Goal: Task Accomplishment & Management: Complete application form

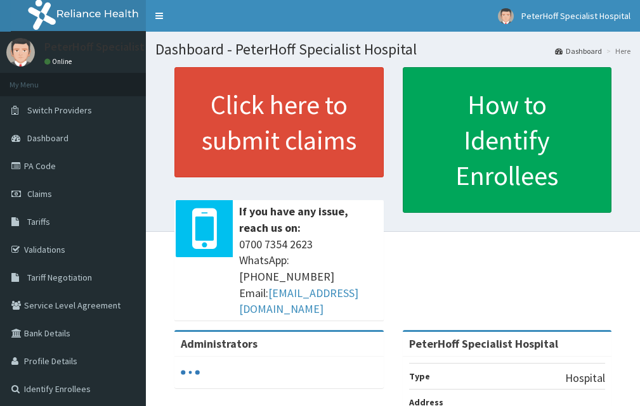
scroll to position [63, 0]
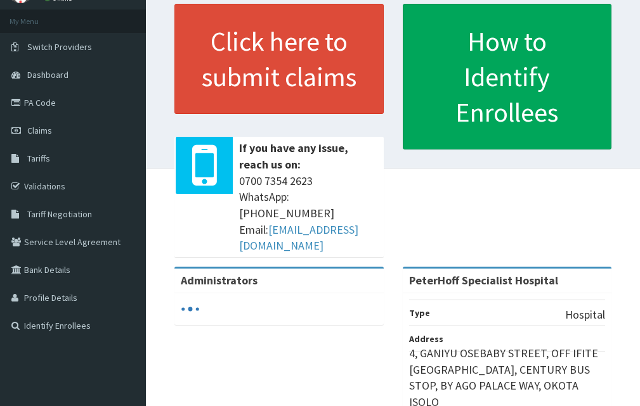
click at [37, 126] on span "Claims" at bounding box center [39, 130] width 25 height 11
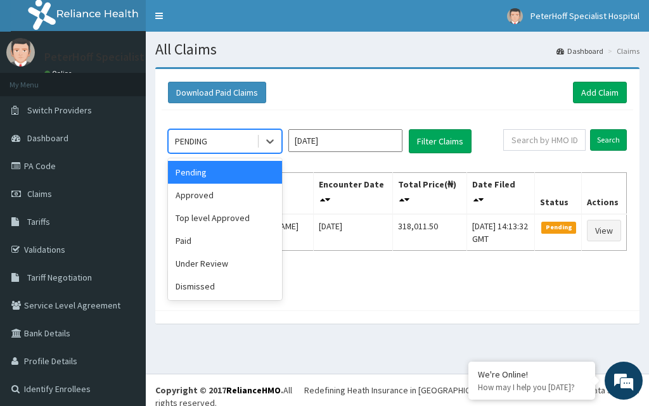
click at [237, 141] on div "PENDING" at bounding box center [213, 141] width 88 height 20
click at [209, 197] on div "Approved" at bounding box center [225, 195] width 114 height 23
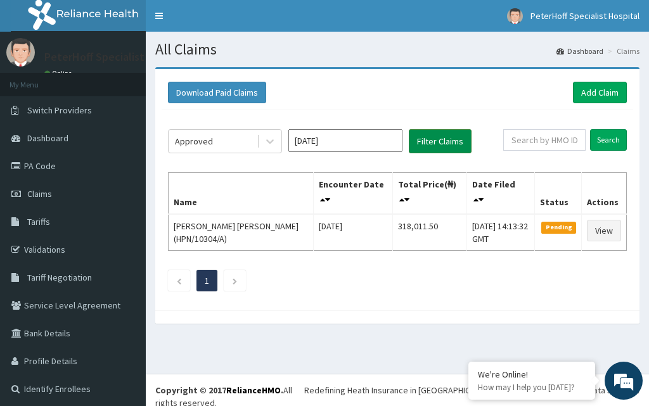
click at [441, 141] on button "Filter Claims" at bounding box center [440, 141] width 63 height 24
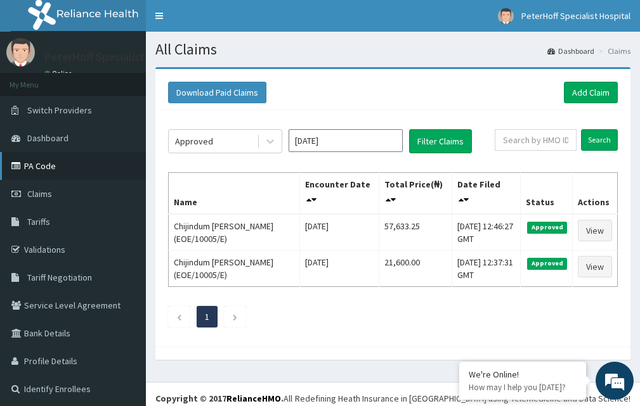
click at [38, 162] on link "PA Code" at bounding box center [73, 166] width 146 height 28
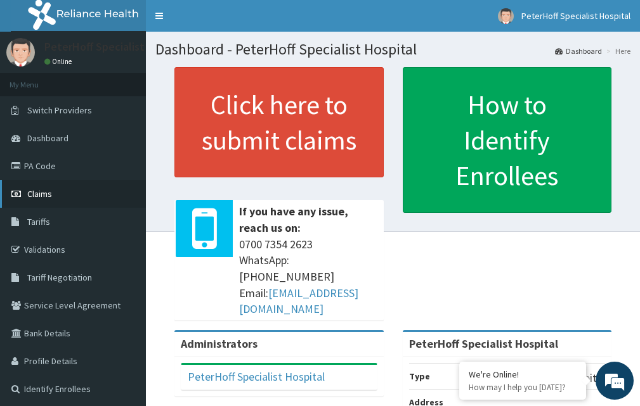
click at [30, 192] on span "Claims" at bounding box center [39, 193] width 25 height 11
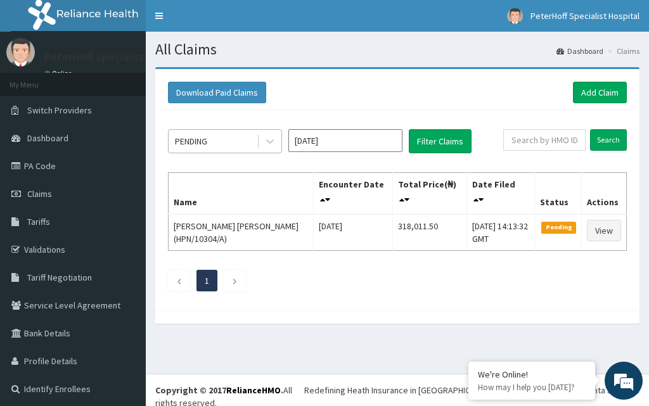
click at [238, 139] on div "PENDING" at bounding box center [213, 141] width 88 height 20
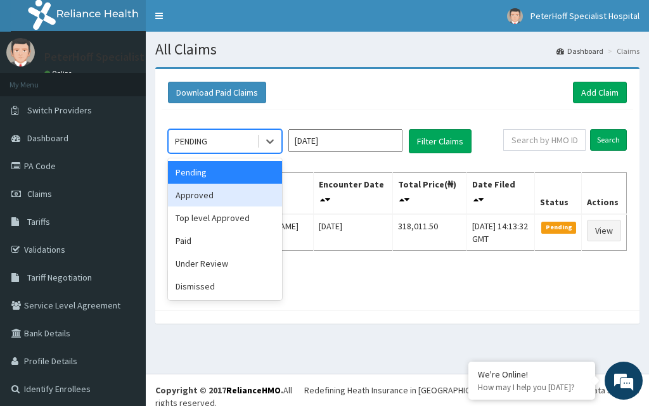
click at [205, 196] on div "Approved" at bounding box center [225, 195] width 114 height 23
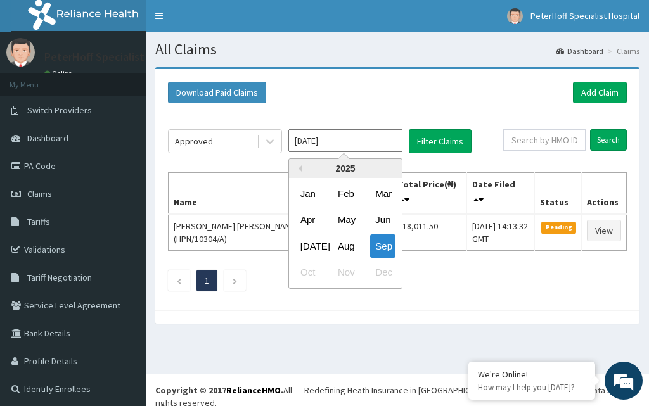
click at [363, 141] on input "Sep 2025" at bounding box center [346, 140] width 114 height 23
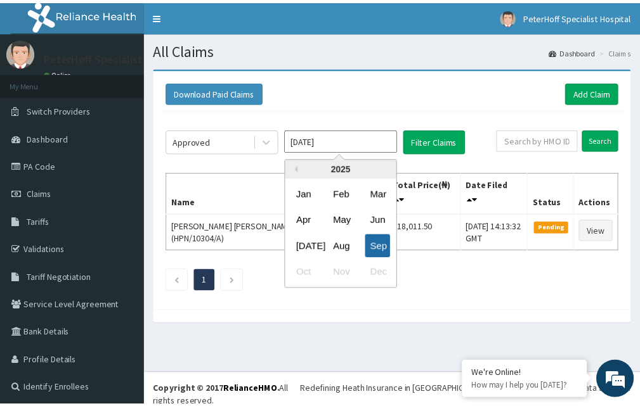
scroll to position [3, 0]
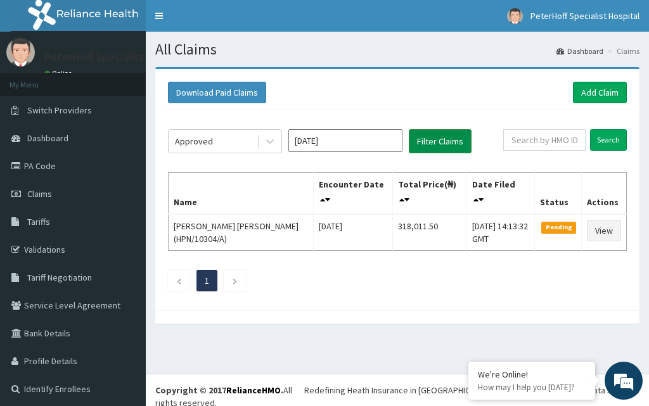
click at [438, 140] on button "Filter Claims" at bounding box center [440, 141] width 63 height 24
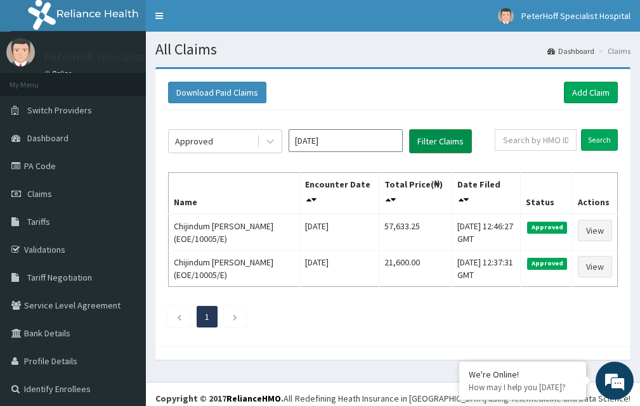
scroll to position [0, 0]
click at [438, 140] on button "Filter Claims" at bounding box center [440, 141] width 63 height 24
click at [41, 163] on link "PA Code" at bounding box center [73, 166] width 146 height 28
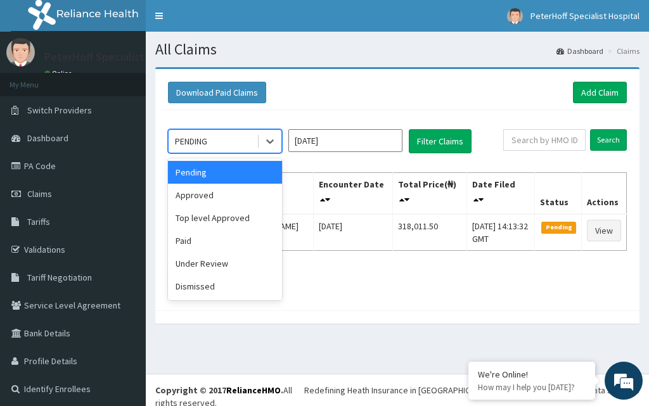
click at [228, 140] on div "PENDING" at bounding box center [213, 141] width 88 height 20
click at [204, 194] on div "Approved" at bounding box center [225, 195] width 114 height 23
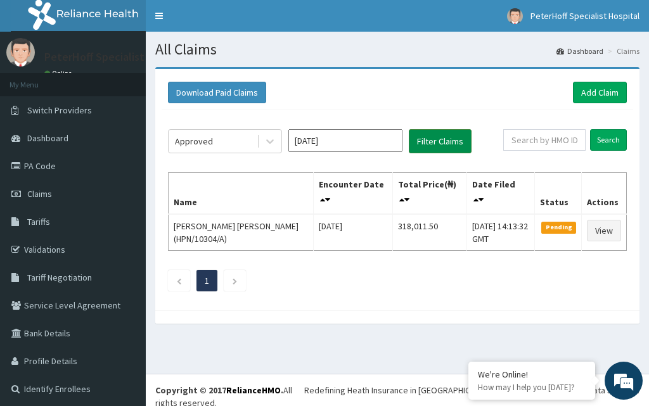
click at [445, 141] on button "Filter Claims" at bounding box center [440, 141] width 63 height 24
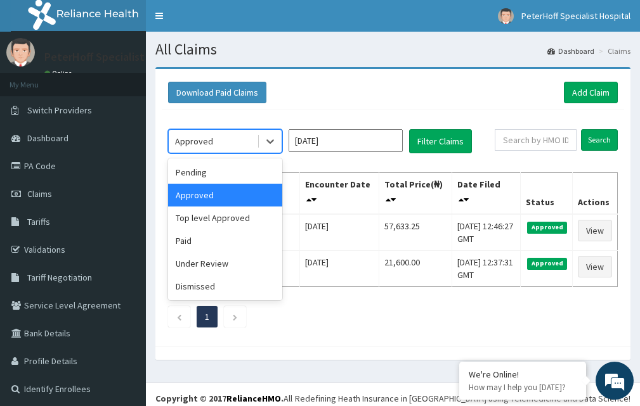
click at [212, 138] on div "Approved" at bounding box center [213, 141] width 88 height 20
click at [192, 263] on div "Under Review" at bounding box center [225, 263] width 114 height 23
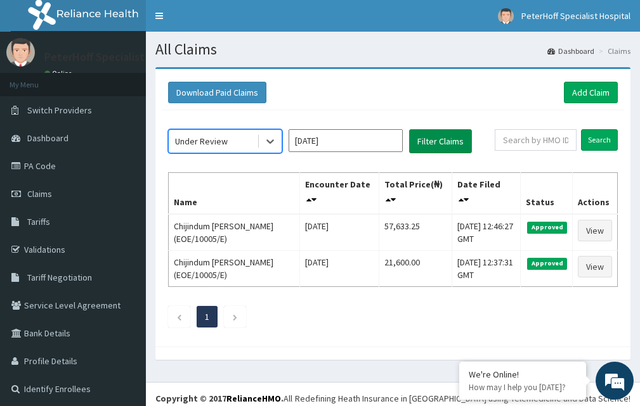
click at [448, 140] on button "Filter Claims" at bounding box center [440, 141] width 63 height 24
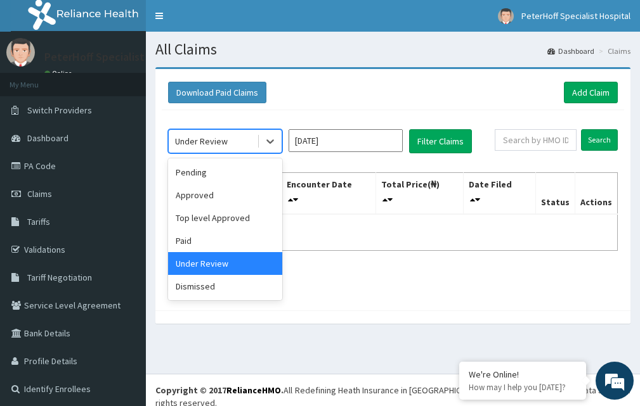
click at [235, 139] on div "Under Review" at bounding box center [213, 141] width 88 height 20
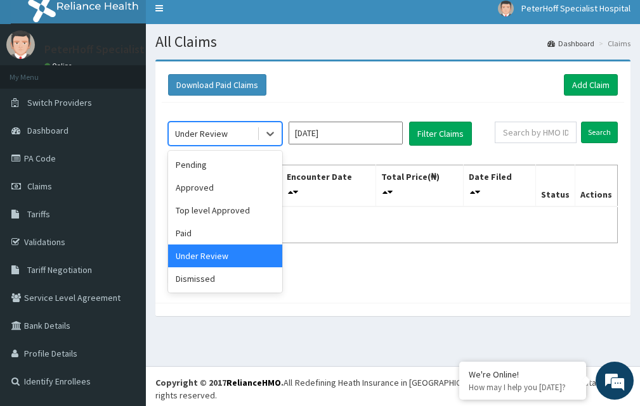
scroll to position [13, 0]
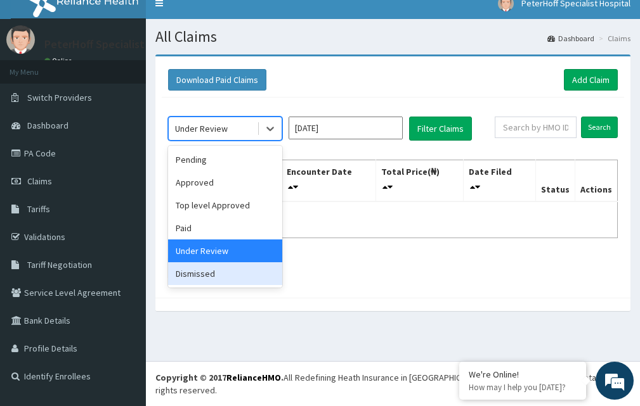
click at [200, 270] on div "Dismissed" at bounding box center [225, 274] width 114 height 23
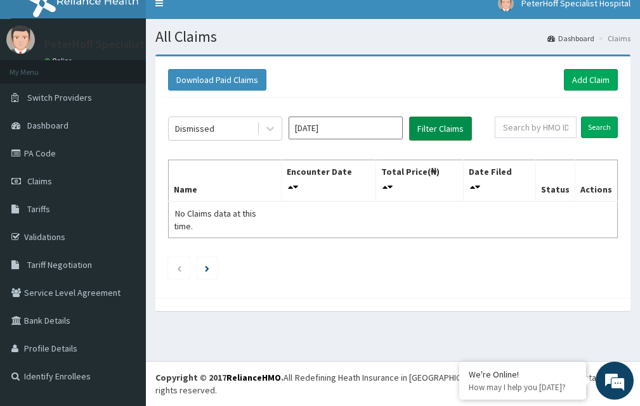
click at [432, 122] on button "Filter Claims" at bounding box center [440, 129] width 63 height 24
click at [237, 130] on div "Dismissed" at bounding box center [213, 129] width 88 height 20
click at [413, 322] on div "All Claims Dashboard Claims Download Paid Claims Add Claim × Note you can only …" at bounding box center [393, 190] width 494 height 342
click at [585, 78] on link "Add Claim" at bounding box center [591, 80] width 54 height 22
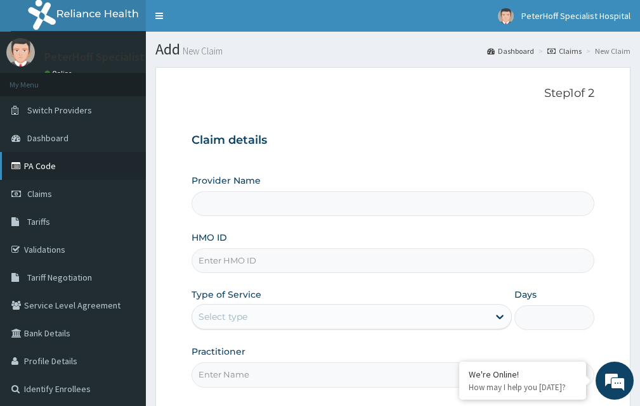
click at [42, 166] on link "PA Code" at bounding box center [73, 166] width 146 height 28
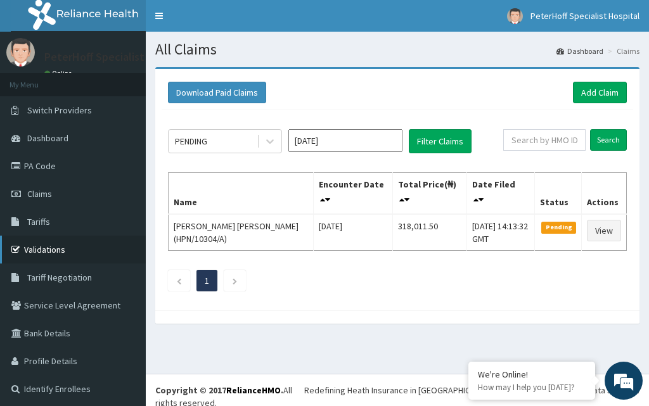
click at [44, 249] on link "Validations" at bounding box center [73, 250] width 146 height 28
click at [596, 93] on link "Add Claim" at bounding box center [600, 93] width 54 height 22
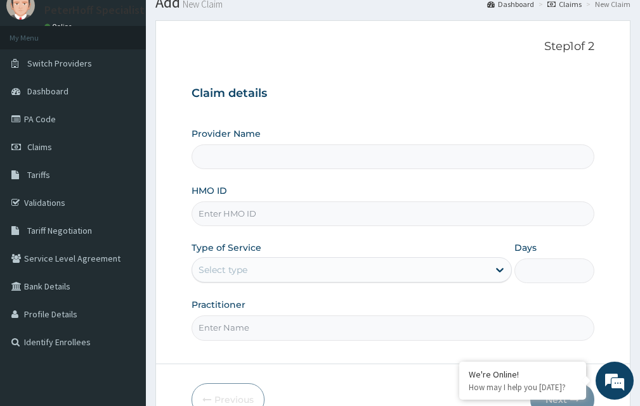
scroll to position [119, 0]
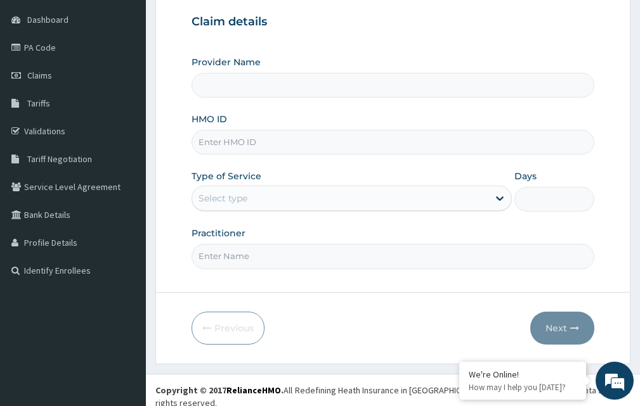
type input "PeterHoff Specialist Hospital"
click at [348, 144] on input "HMO ID" at bounding box center [393, 142] width 403 height 25
type input "EOE/10005/A"
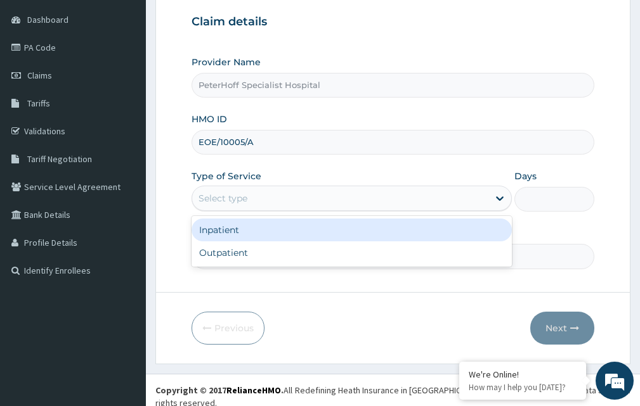
click at [366, 199] on div "Select type" at bounding box center [340, 198] width 296 height 20
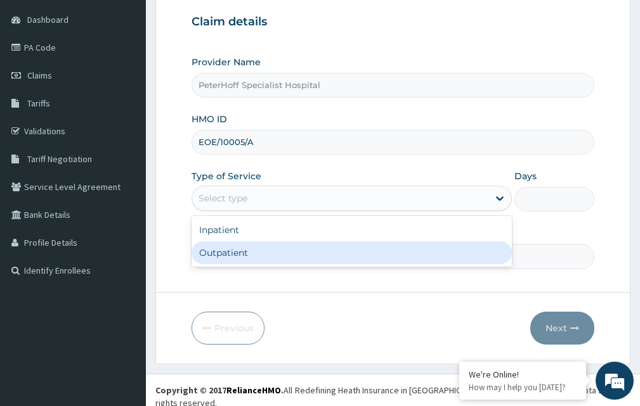
click at [297, 260] on div "Outpatient" at bounding box center [352, 253] width 320 height 23
type input "1"
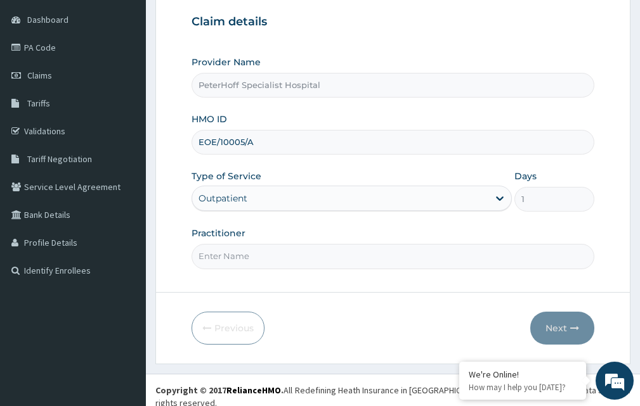
click at [367, 256] on input "Practitioner" at bounding box center [393, 256] width 403 height 25
type input "[PERSON_NAME]"
click at [566, 329] on button "Next" at bounding box center [562, 328] width 64 height 33
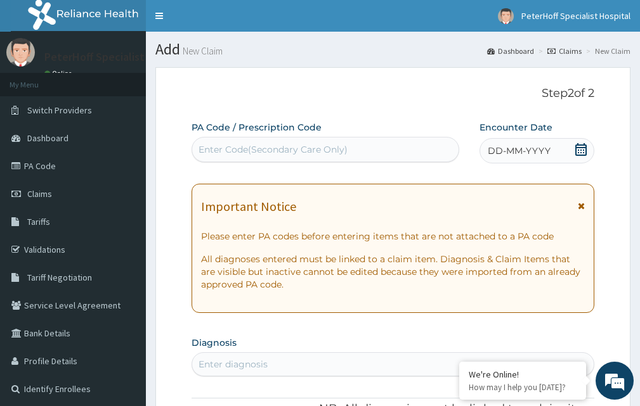
click at [580, 150] on icon at bounding box center [581, 149] width 13 height 13
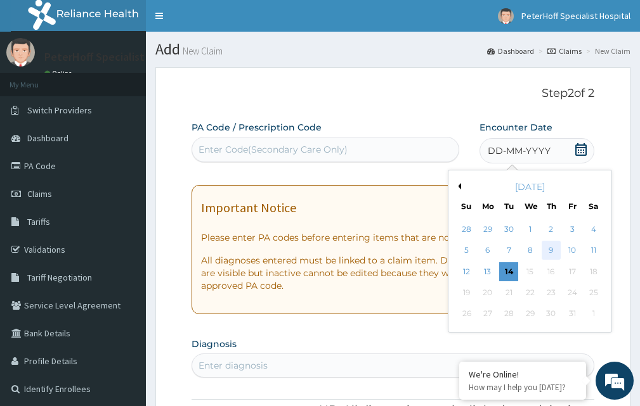
click at [550, 250] on div "9" at bounding box center [551, 251] width 19 height 19
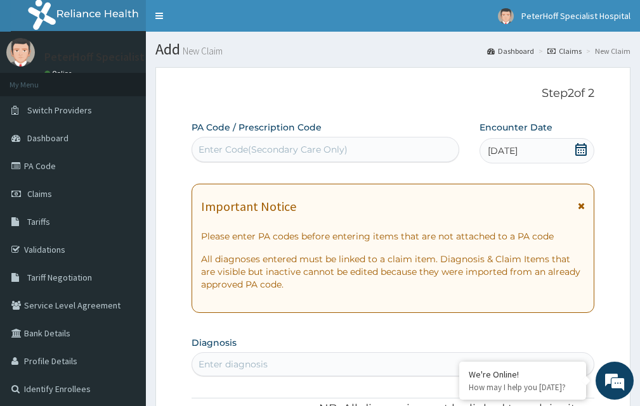
click at [410, 152] on div "Enter Code(Secondary Care Only)" at bounding box center [325, 150] width 266 height 20
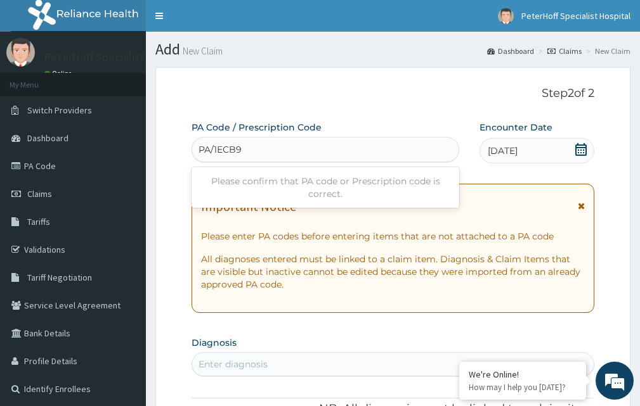
type input "PA/1ECB92"
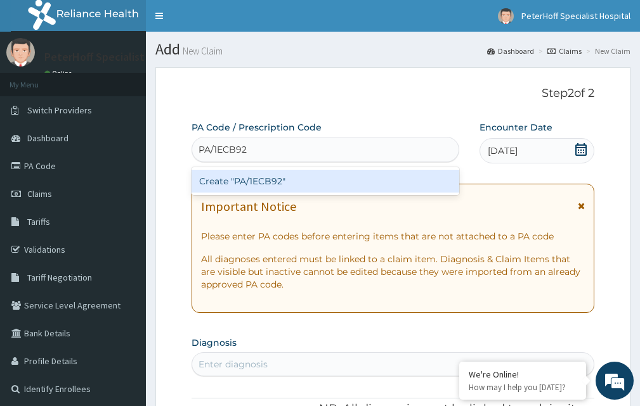
click at [254, 185] on div "Create "PA/1ECB92"" at bounding box center [326, 181] width 268 height 23
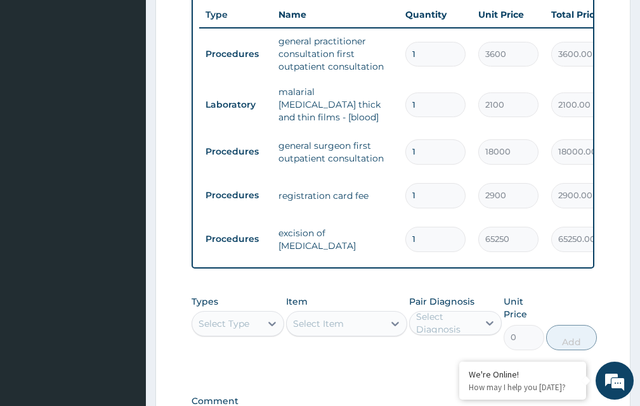
scroll to position [646, 0]
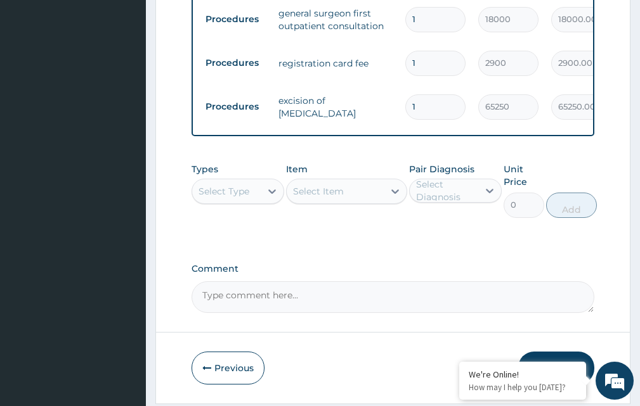
click at [241, 185] on div "Select Type" at bounding box center [223, 191] width 51 height 13
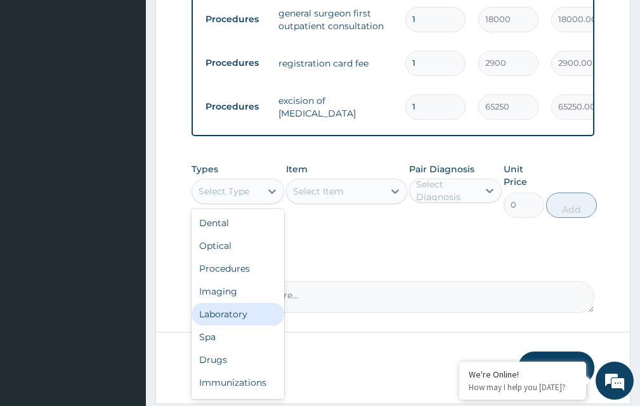
click at [228, 303] on div "Laboratory" at bounding box center [238, 314] width 93 height 23
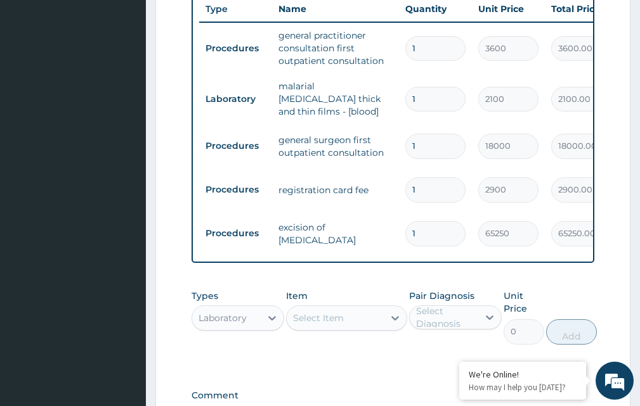
scroll to position [665, 0]
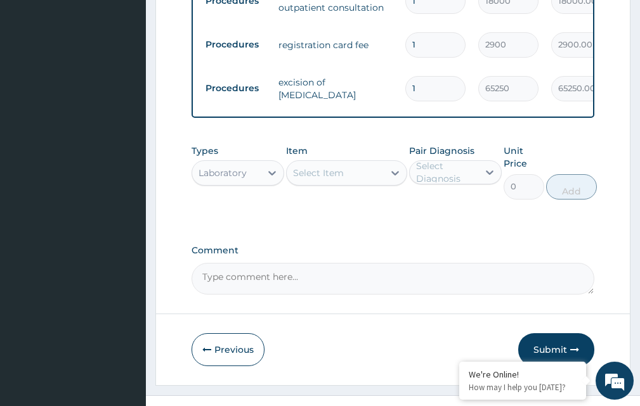
click at [346, 163] on div "Select Item" at bounding box center [335, 173] width 96 height 20
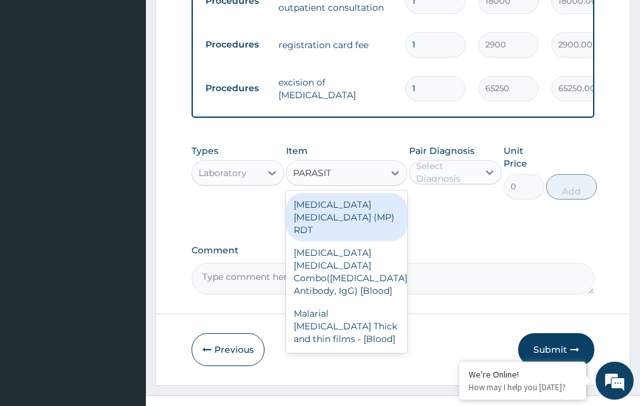
type input "PARASITE"
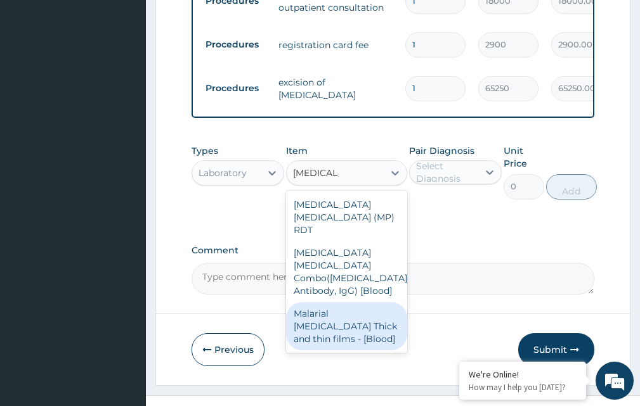
click at [331, 302] on div "Malarial Parasite Thick and thin films - [Blood]" at bounding box center [346, 326] width 120 height 48
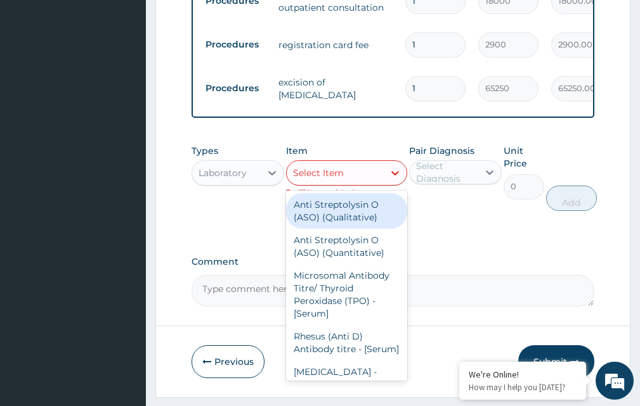
click at [361, 163] on div "Select Item" at bounding box center [335, 173] width 96 height 20
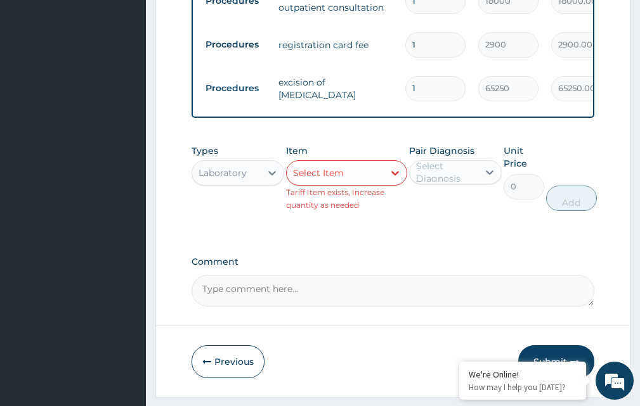
click at [491, 257] on label "Comment" at bounding box center [393, 262] width 403 height 11
click at [491, 275] on textarea "Comment" at bounding box center [393, 291] width 403 height 32
click at [369, 163] on div "Select Item" at bounding box center [335, 173] width 96 height 20
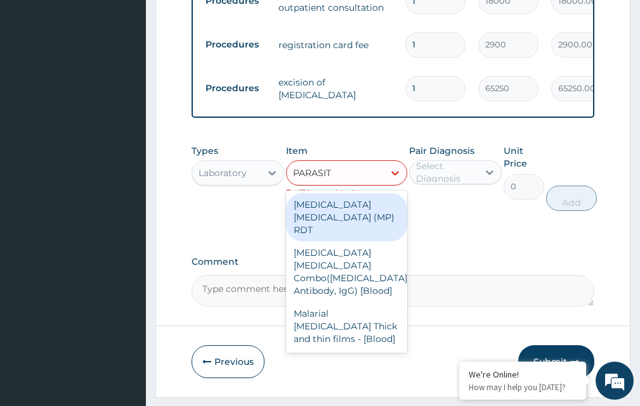
type input "PARASITE"
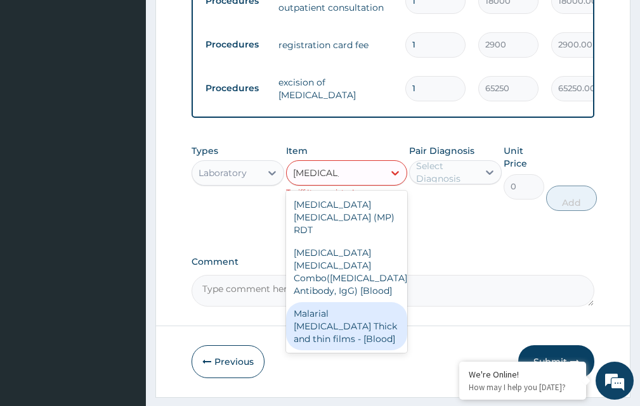
click at [339, 302] on div "Malarial Parasite Thick and thin films - [Blood]" at bounding box center [346, 326] width 120 height 48
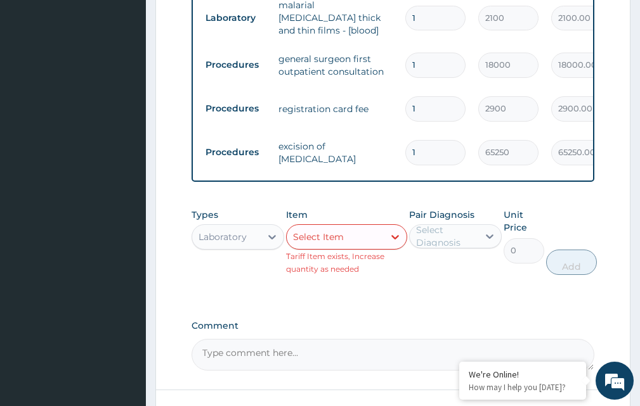
scroll to position [601, 0]
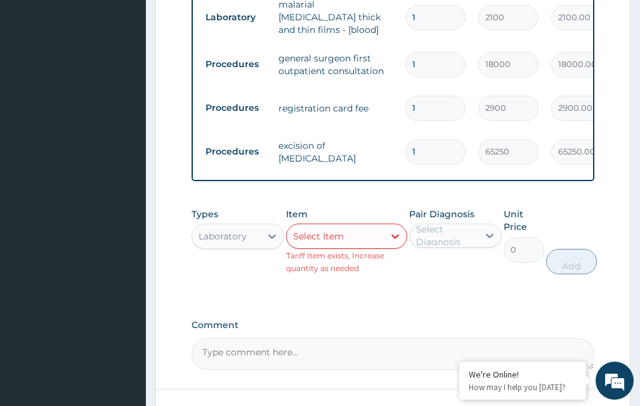
click at [248, 226] on div "Laboratory" at bounding box center [226, 236] width 68 height 20
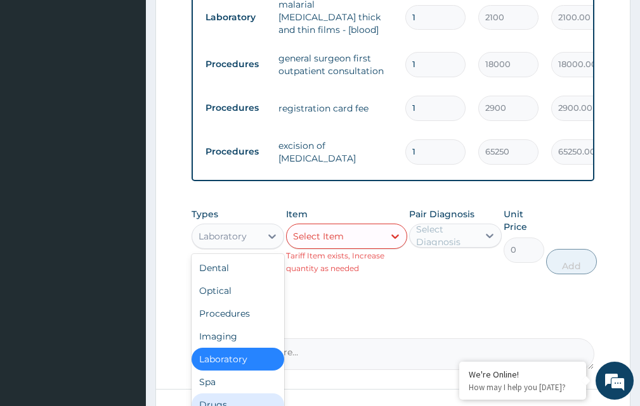
click at [213, 394] on div "Drugs" at bounding box center [238, 405] width 93 height 23
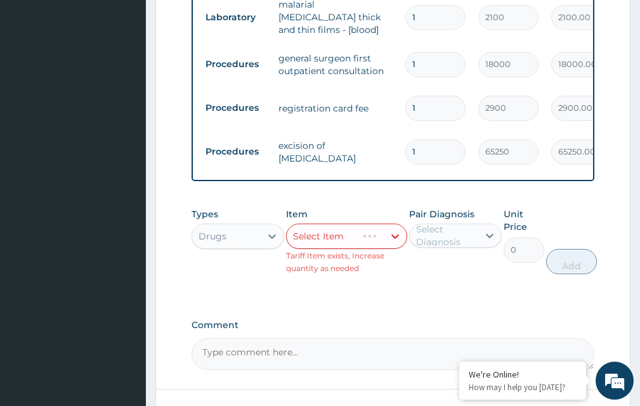
click at [361, 224] on div "Select Item" at bounding box center [346, 236] width 120 height 25
click at [483, 320] on label "Comment" at bounding box center [393, 325] width 403 height 11
click at [483, 339] on textarea "Comment" at bounding box center [393, 355] width 403 height 32
click at [357, 226] on div "Select Item" at bounding box center [335, 236] width 96 height 20
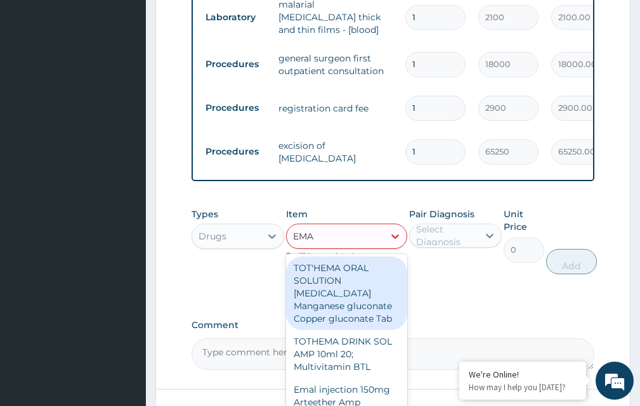
type input "EMAL"
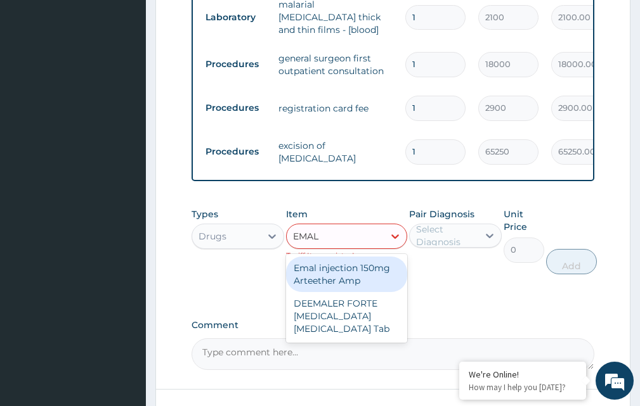
click at [341, 257] on div "Emal injection 150mg Arteether Amp" at bounding box center [346, 275] width 120 height 36
type input "839.5"
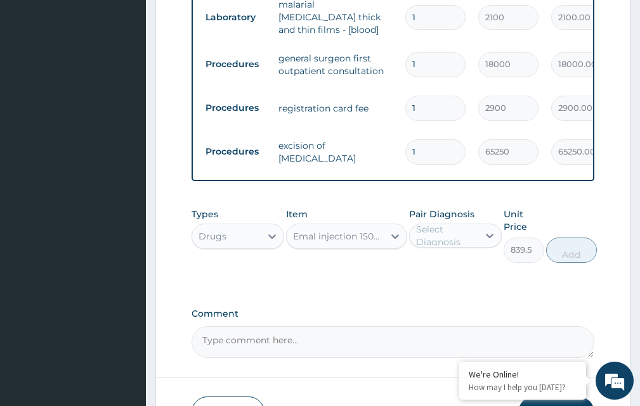
click at [458, 223] on div "Select Diagnosis" at bounding box center [446, 235] width 61 height 25
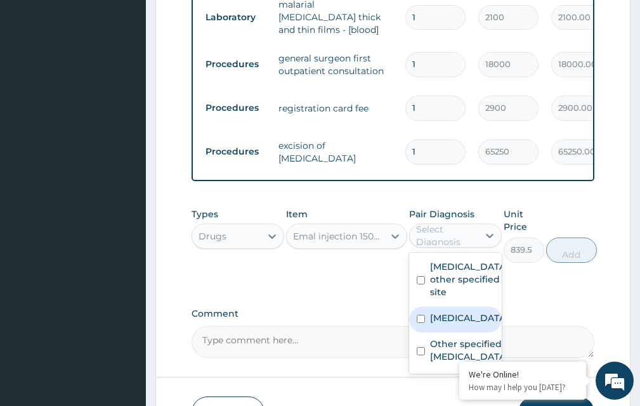
click at [422, 315] on input "checkbox" at bounding box center [421, 319] width 8 height 8
checkbox input "true"
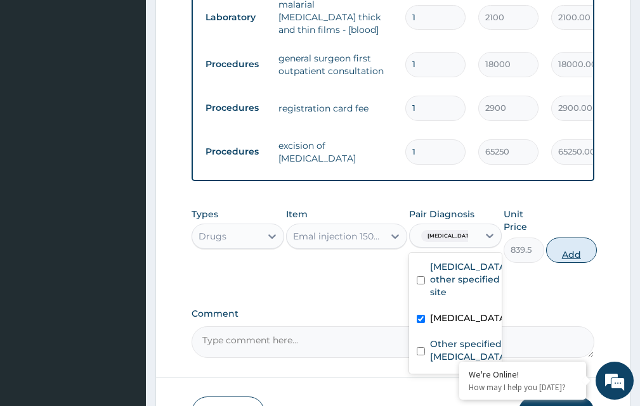
click at [574, 238] on button "Add" at bounding box center [571, 250] width 51 height 25
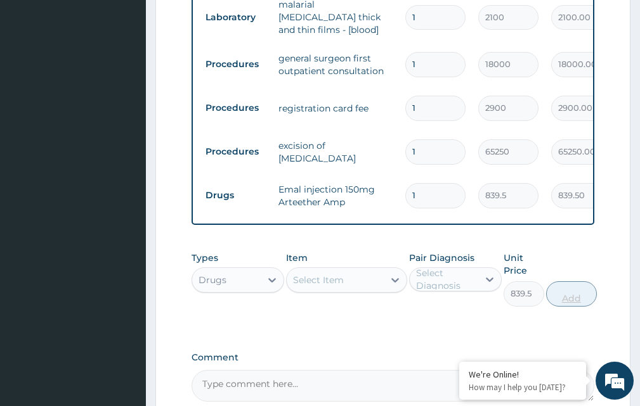
type input "0"
type input "0.00"
type input "3"
type input "2518.50"
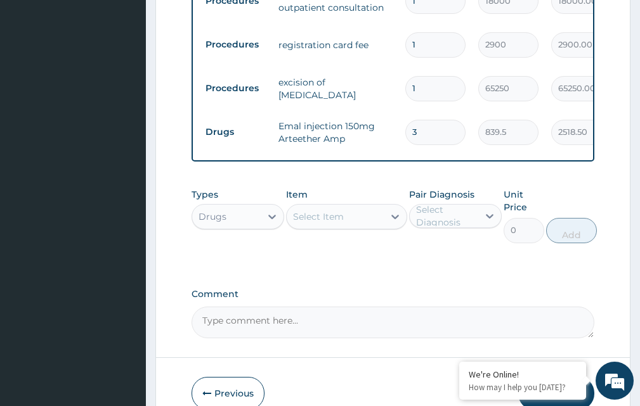
type input "3"
click at [342, 211] on div "Select Item" at bounding box center [318, 217] width 51 height 13
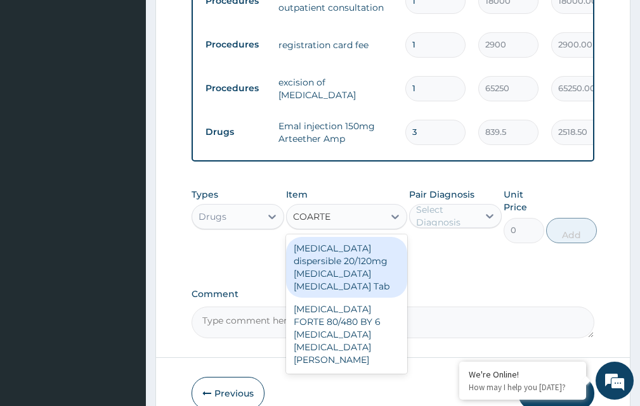
type input "COARTEM"
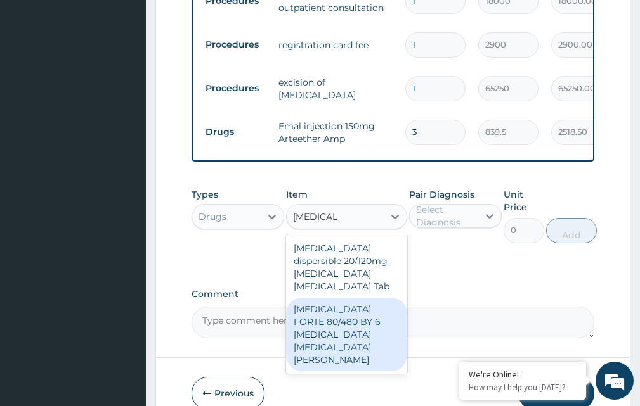
click at [327, 298] on div "COARTEM FORTE 80/480 BY 6 Artemether Lumefantrine Pck" at bounding box center [346, 335] width 120 height 74
type input "3220"
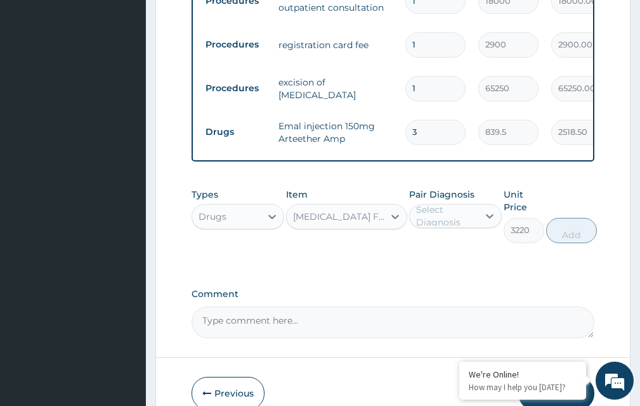
click at [457, 204] on div "Select Diagnosis" at bounding box center [446, 216] width 61 height 25
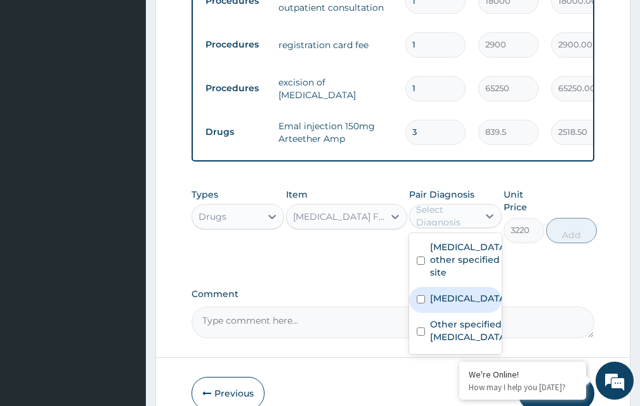
click at [421, 296] on input "checkbox" at bounding box center [421, 300] width 8 height 8
checkbox input "true"
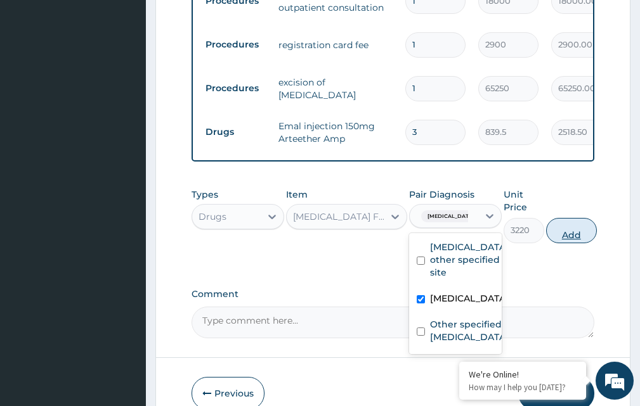
click at [575, 218] on button "Add" at bounding box center [571, 230] width 51 height 25
type input "0"
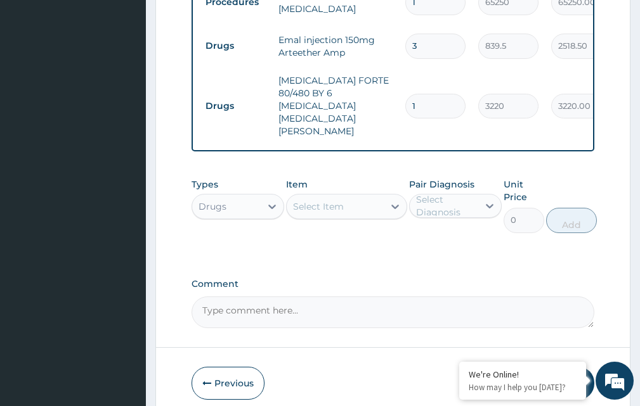
scroll to position [759, 0]
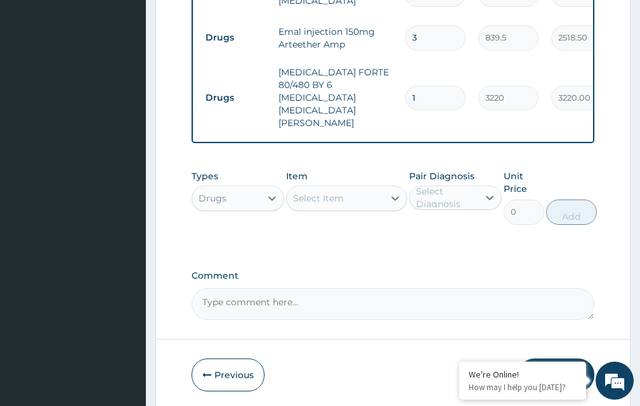
click at [342, 192] on div "Select Item" at bounding box center [318, 198] width 51 height 13
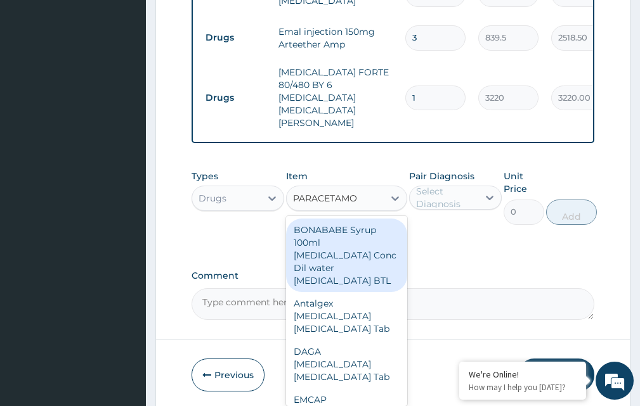
type input "PARACETAMOL"
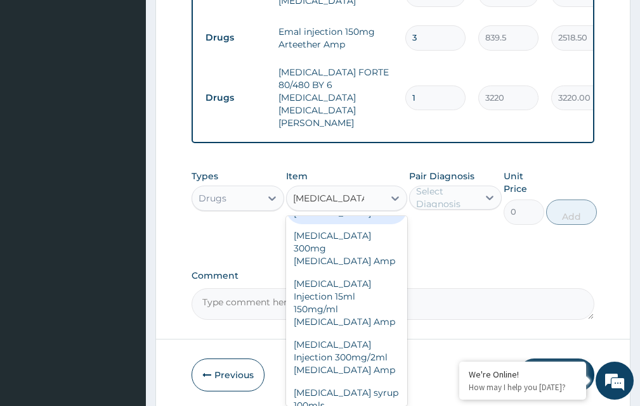
scroll to position [698, 0]
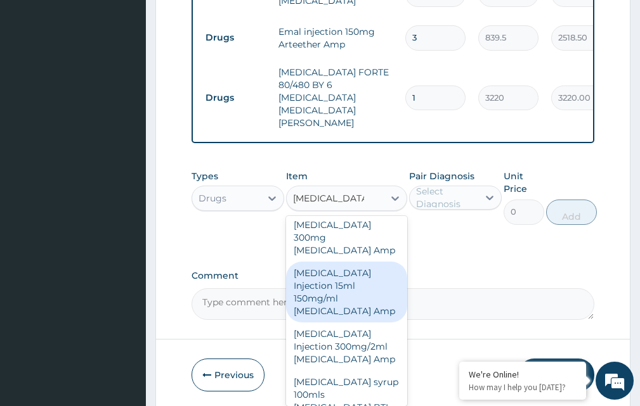
click at [323, 262] on div "PARACETAMOL Injection 15ml 150mg/ml Acetaminophen Amp" at bounding box center [346, 292] width 120 height 61
type input "575"
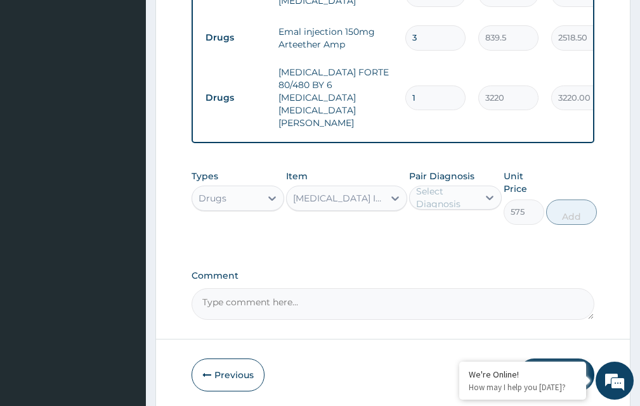
click at [446, 185] on div "Select Diagnosis" at bounding box center [446, 197] width 61 height 25
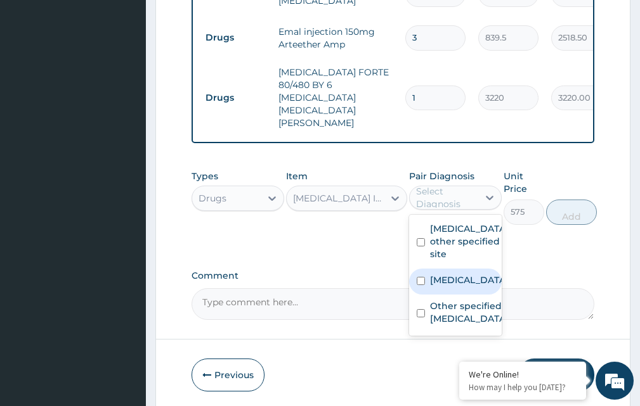
click at [417, 277] on input "checkbox" at bounding box center [421, 281] width 8 height 8
checkbox input "true"
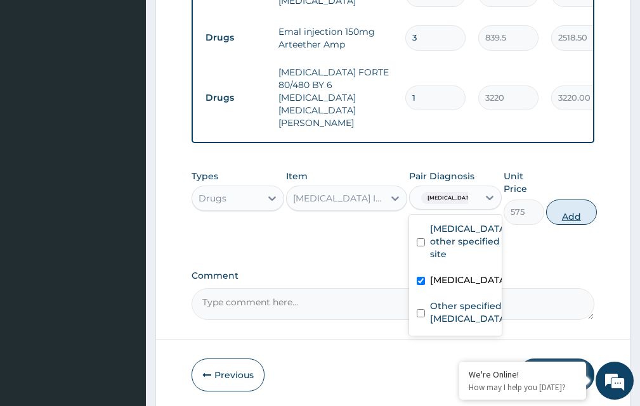
click at [572, 200] on button "Add" at bounding box center [571, 212] width 51 height 25
type input "0"
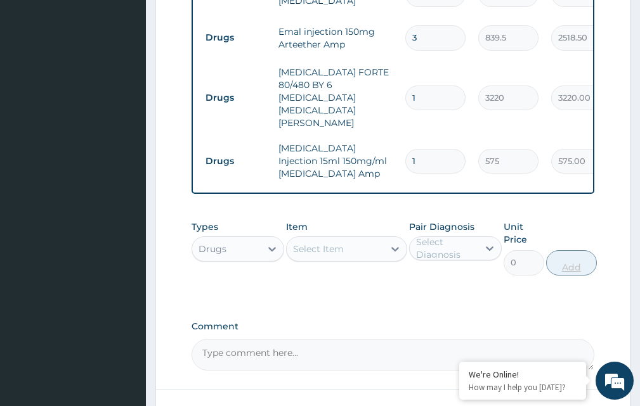
type input "0.00"
type input "4"
type input "2300.00"
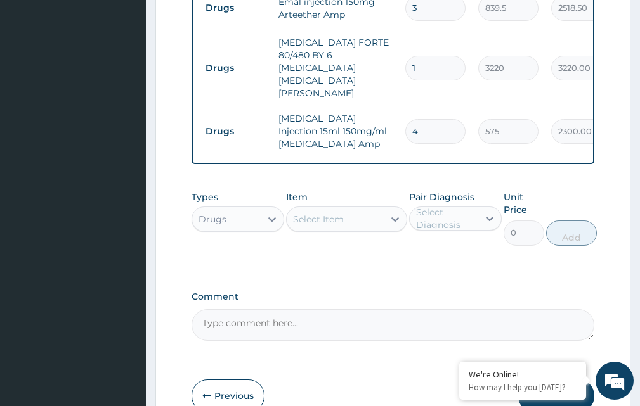
scroll to position [810, 0]
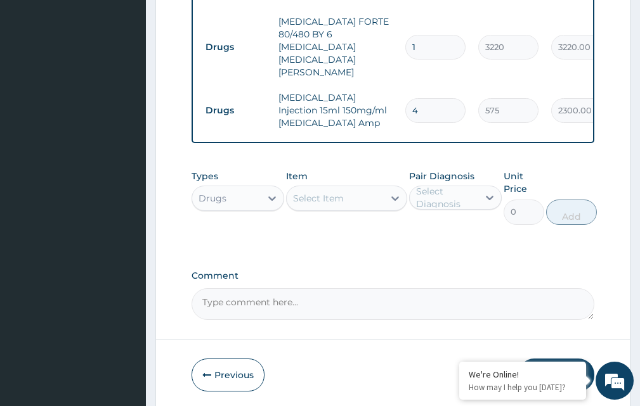
type input "4"
click at [342, 192] on div "Select Item" at bounding box center [318, 198] width 51 height 13
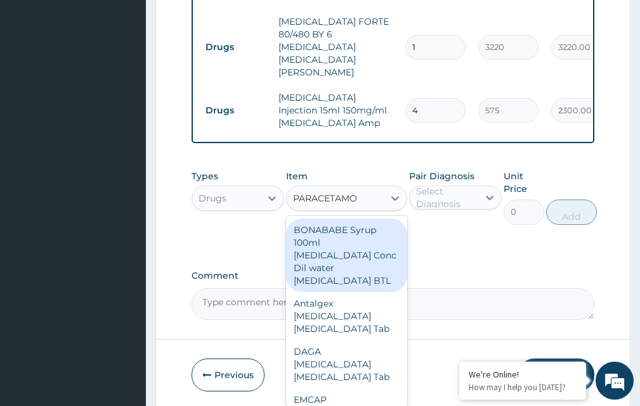
type input "PARACETAMOL"
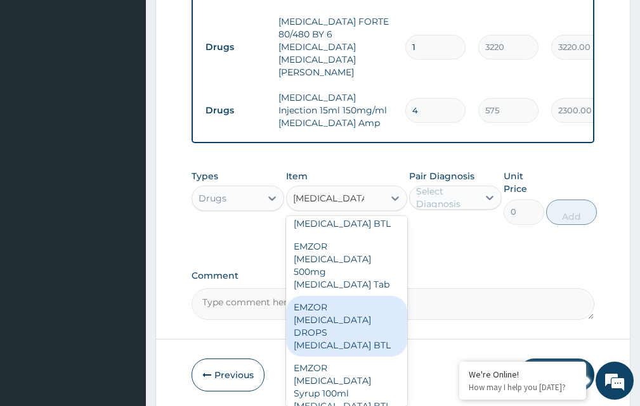
scroll to position [190, 0]
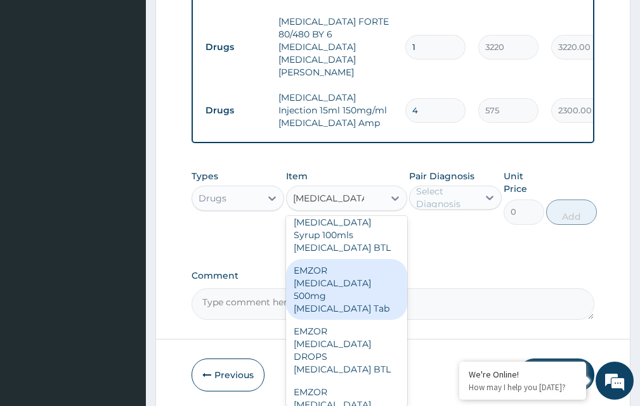
click at [322, 259] on div "EMZOR PARACETAMOL 500mg Acetaminophen Tab" at bounding box center [346, 289] width 120 height 61
type input "11.5"
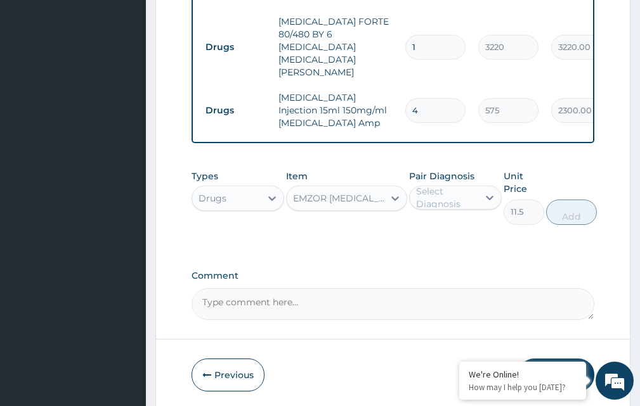
click at [460, 185] on div "Select Diagnosis" at bounding box center [446, 197] width 61 height 25
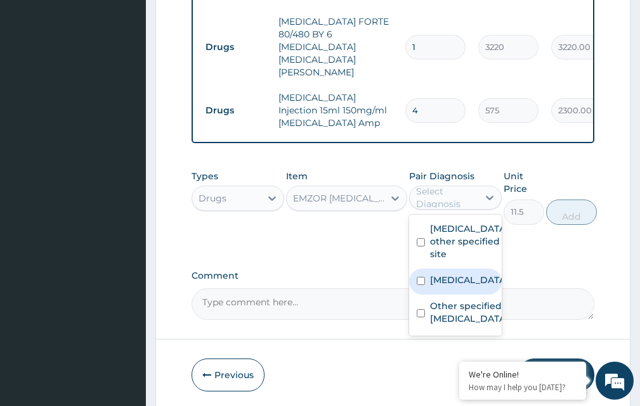
click at [417, 277] on input "checkbox" at bounding box center [421, 281] width 8 height 8
checkbox input "true"
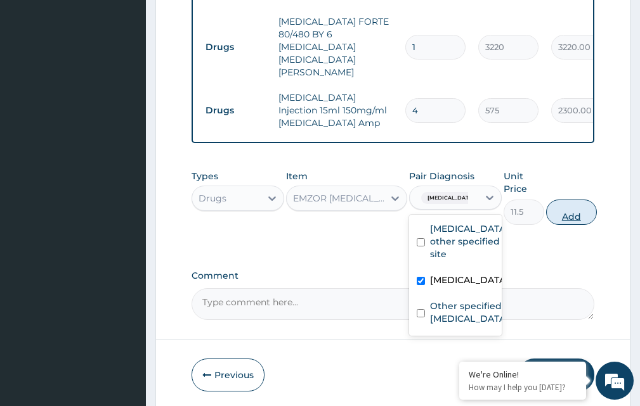
click at [577, 200] on button "Add" at bounding box center [571, 212] width 51 height 25
type input "0"
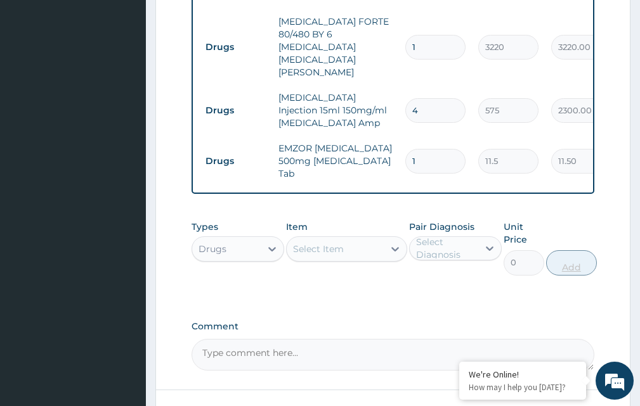
type input "0.00"
type input "1"
type input "11.50"
type input "18"
type input "207.00"
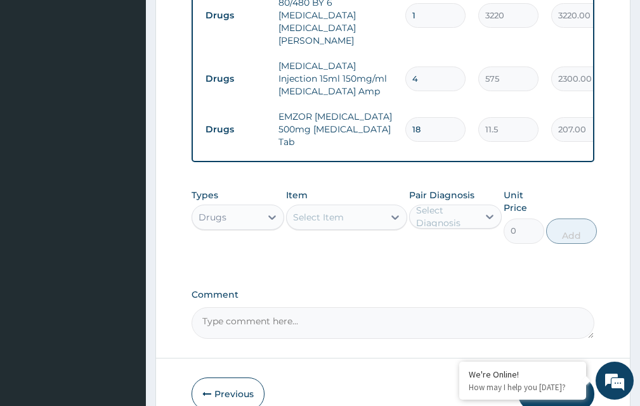
scroll to position [861, 0]
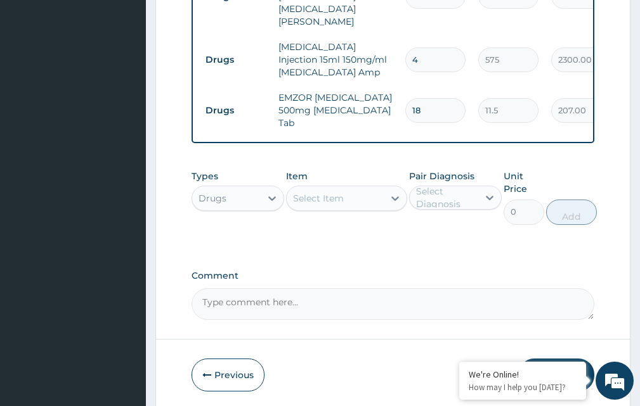
type input "18"
click at [361, 188] on div "Select Item" at bounding box center [335, 198] width 96 height 20
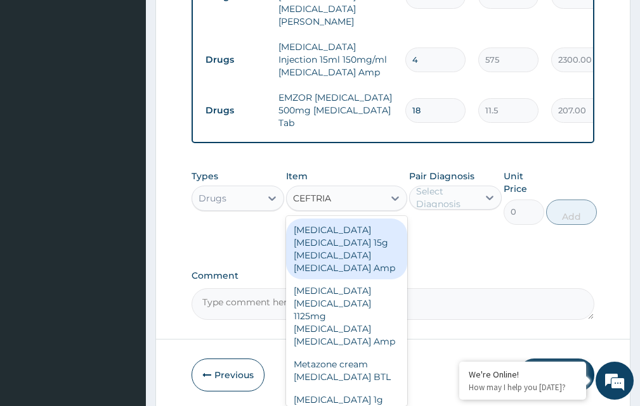
type input "CEFTRIAX"
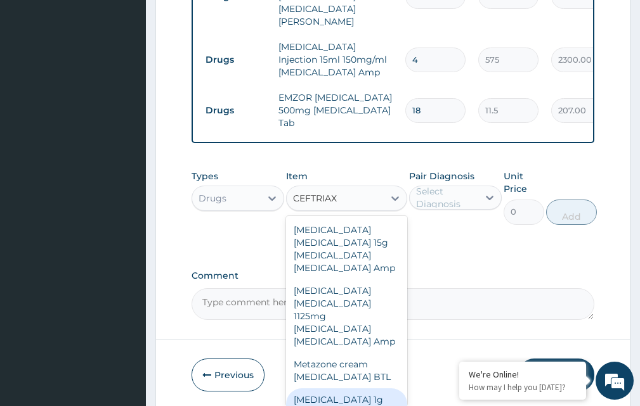
click at [338, 389] on div "Ceftriaxone 1g Ceftriaxone Amp" at bounding box center [346, 407] width 120 height 36
type input "575"
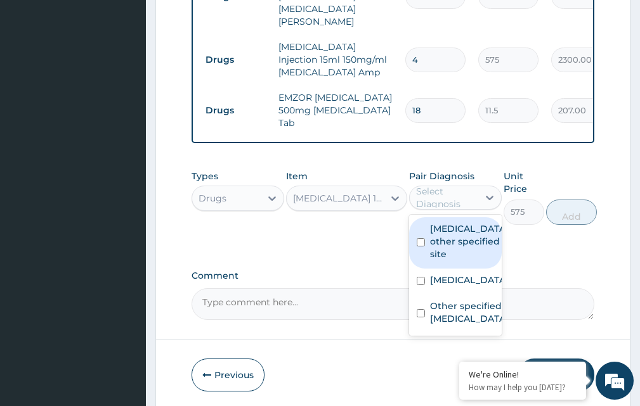
click at [461, 185] on div "Select Diagnosis" at bounding box center [446, 197] width 61 height 25
click at [419, 238] on input "checkbox" at bounding box center [421, 242] width 8 height 8
checkbox input "true"
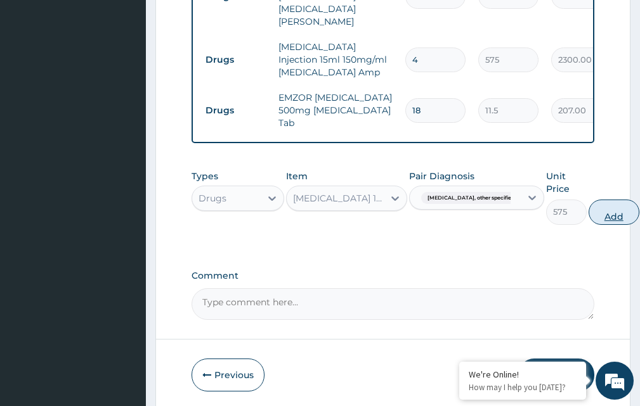
click at [589, 200] on button "Add" at bounding box center [613, 212] width 51 height 25
type input "0"
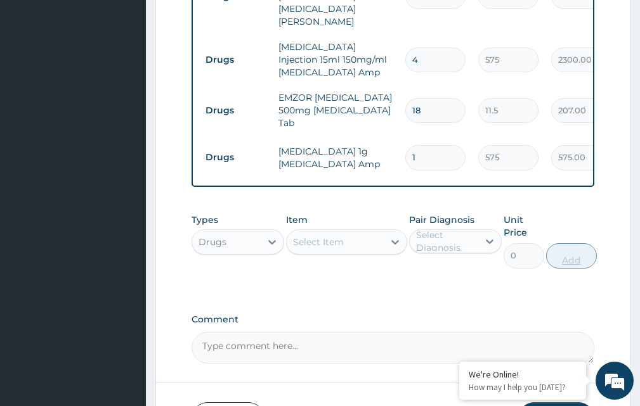
type input "0.00"
type input "3"
type input "1725.00"
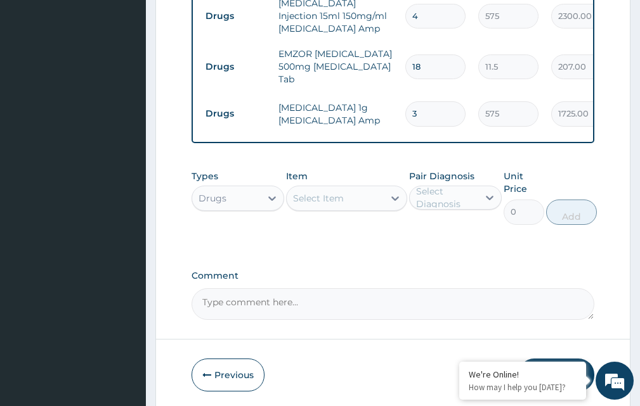
type input "3"
click at [358, 188] on div "Select Item" at bounding box center [335, 198] width 96 height 20
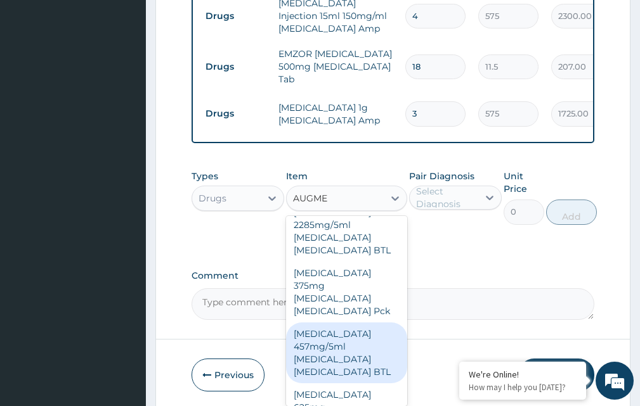
scroll to position [0, 0]
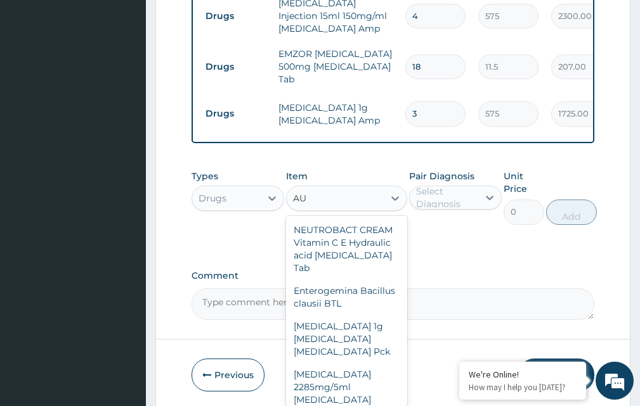
type input "A"
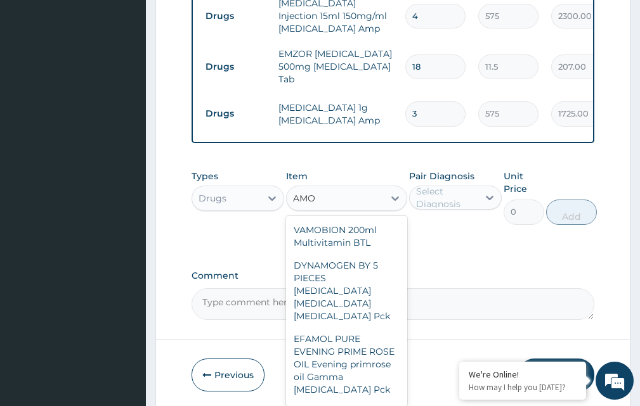
type input "AMOX"
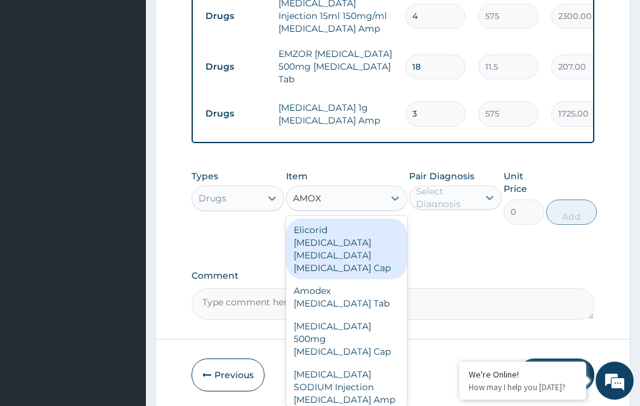
click at [339, 219] on div "Elicorid Clarithromycin Rabeprazole Amoxicillin Cap" at bounding box center [346, 249] width 120 height 61
type input "3220"
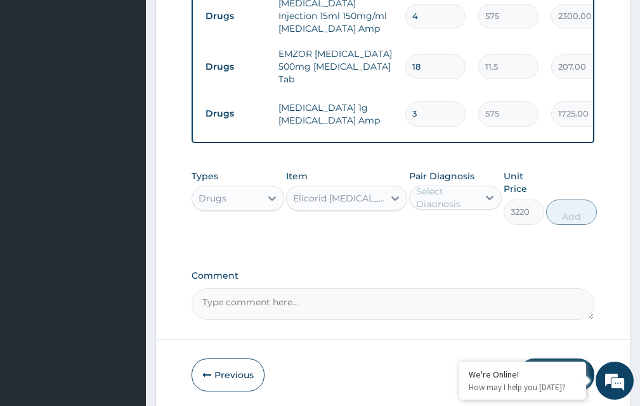
click at [367, 192] on div "Elicorid Clarithromycin Rabeprazole Amoxicillin Cap" at bounding box center [338, 198] width 91 height 13
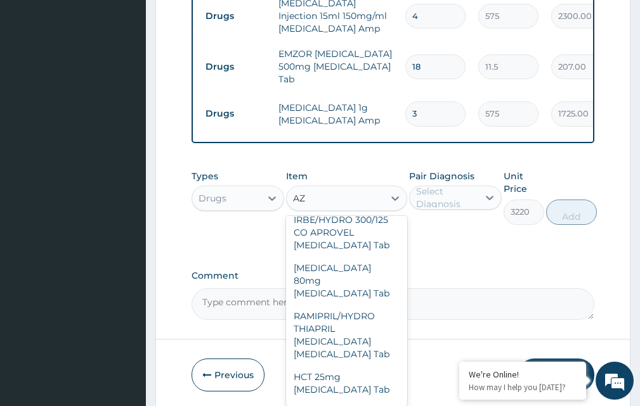
scroll to position [5347, 0]
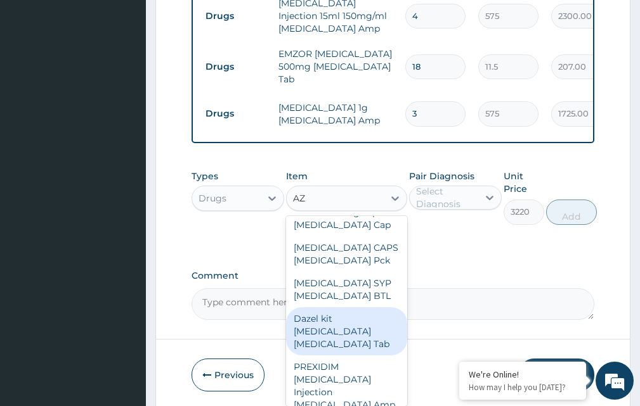
type input "A"
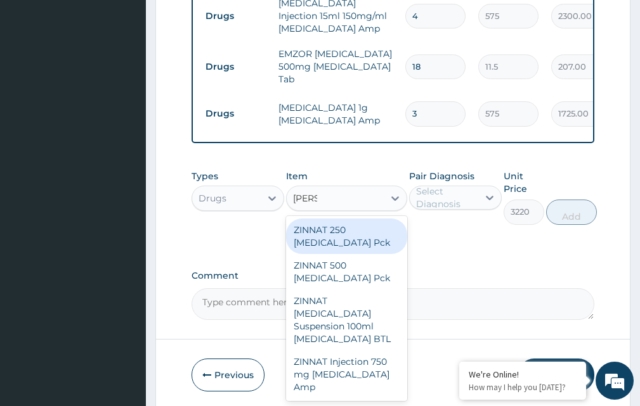
scroll to position [0, 0]
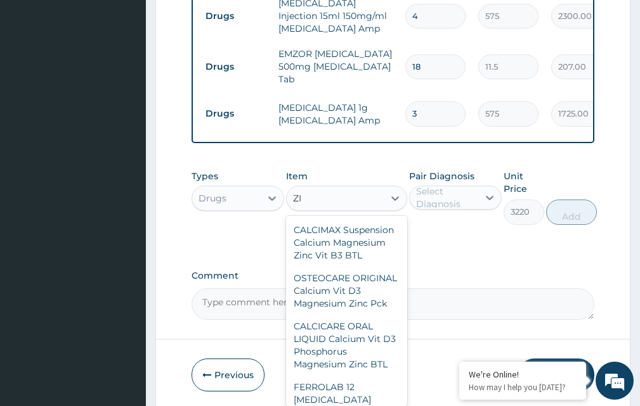
type input "Z"
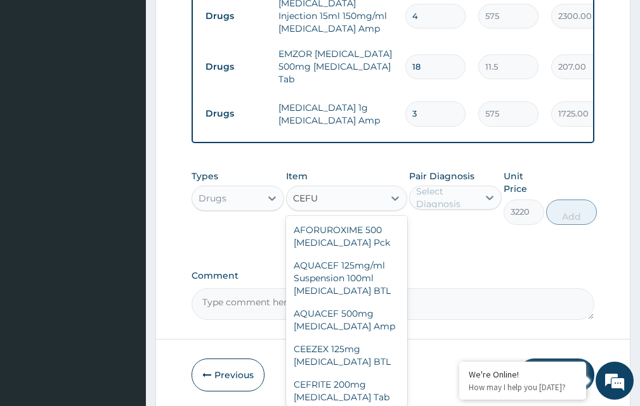
type input "CEFUR"
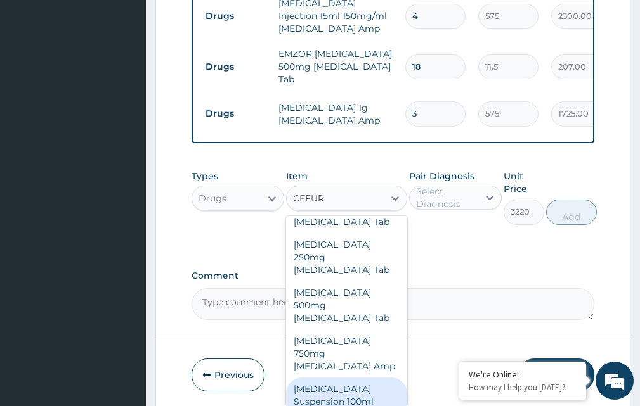
scroll to position [190, 0]
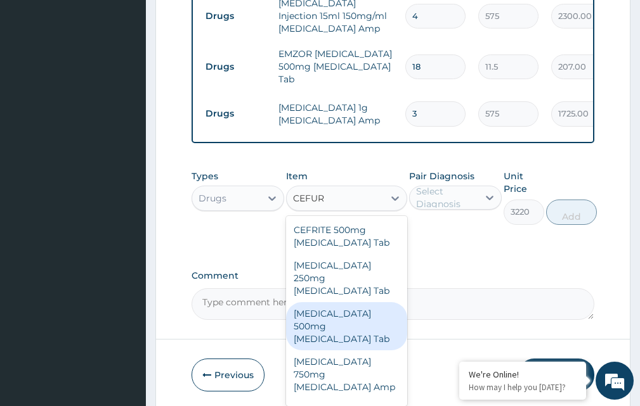
click at [325, 302] on div "Cefuroxime 500mg Cefuroxime Tab" at bounding box center [346, 326] width 120 height 48
type input "172.5"
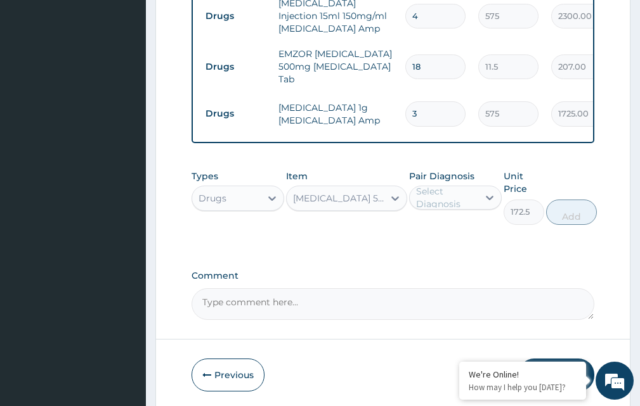
click at [431, 185] on div "Select Diagnosis" at bounding box center [446, 197] width 61 height 25
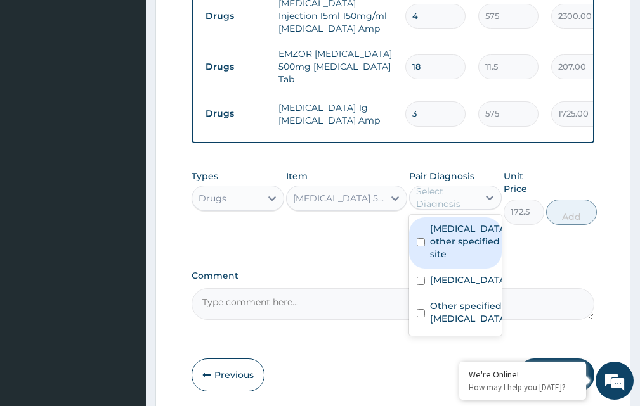
click at [422, 238] on input "checkbox" at bounding box center [421, 242] width 8 height 8
checkbox input "true"
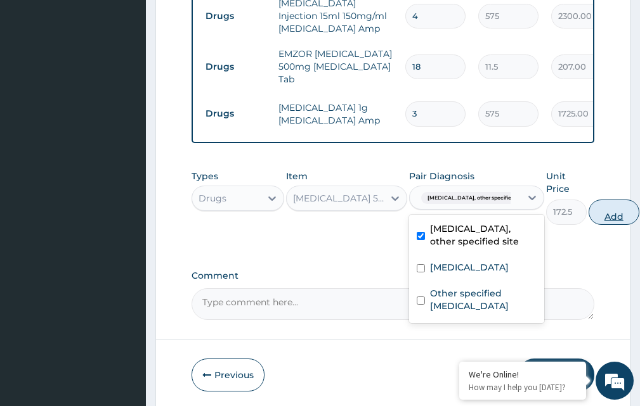
click at [588, 200] on button "Add" at bounding box center [613, 212] width 51 height 25
type input "0"
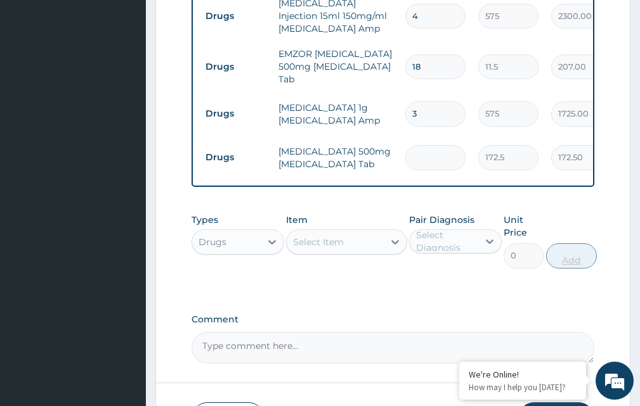
type input "0.00"
type input "1"
type input "172.50"
type input "10"
type input "1725.00"
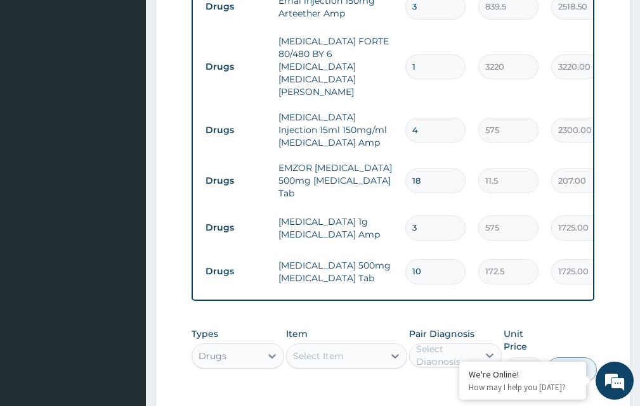
scroll to position [948, 0]
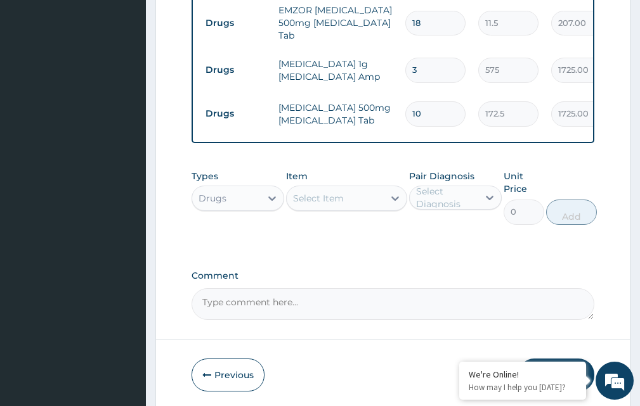
type input "10"
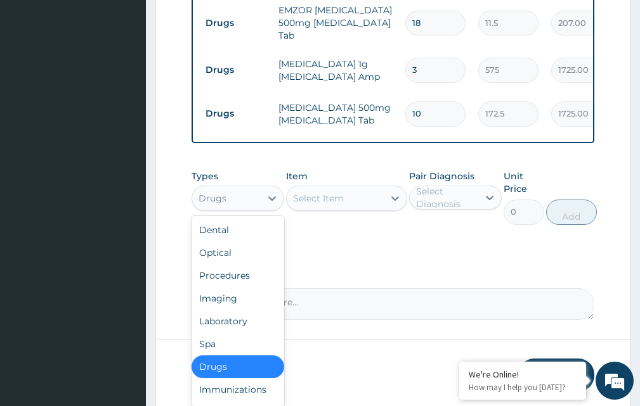
click at [243, 188] on div "Drugs" at bounding box center [226, 198] width 68 height 20
click at [226, 264] on div "Procedures" at bounding box center [238, 275] width 93 height 23
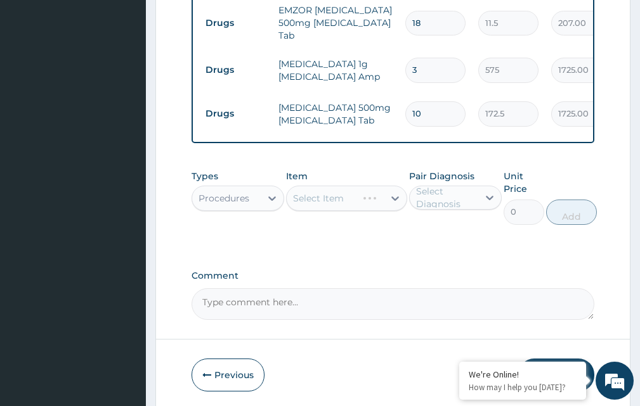
click at [348, 186] on div "Select Item" at bounding box center [346, 198] width 120 height 25
click at [350, 188] on div "Select Item" at bounding box center [335, 198] width 96 height 20
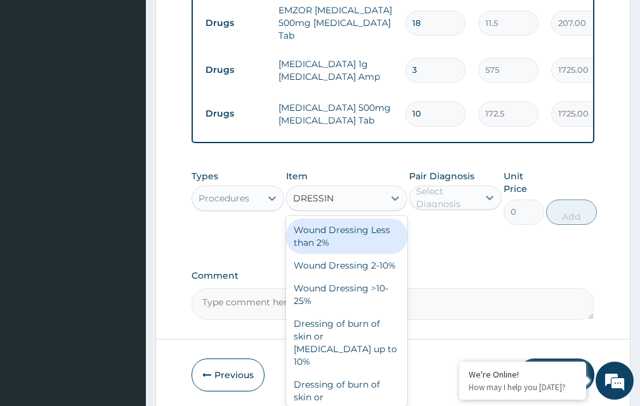
type input "DRESSING"
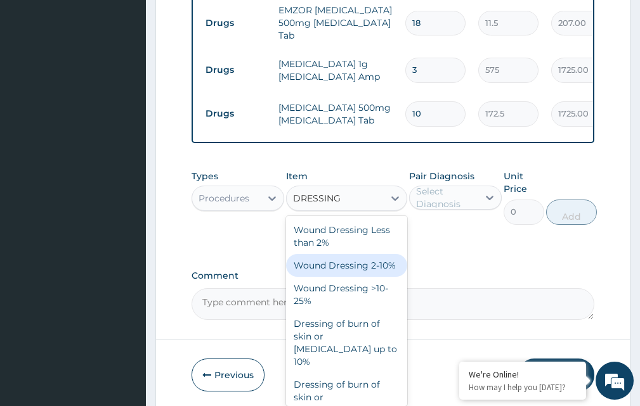
click at [348, 254] on div "Wound Dressing 2-10%" at bounding box center [346, 265] width 120 height 23
type input "5075"
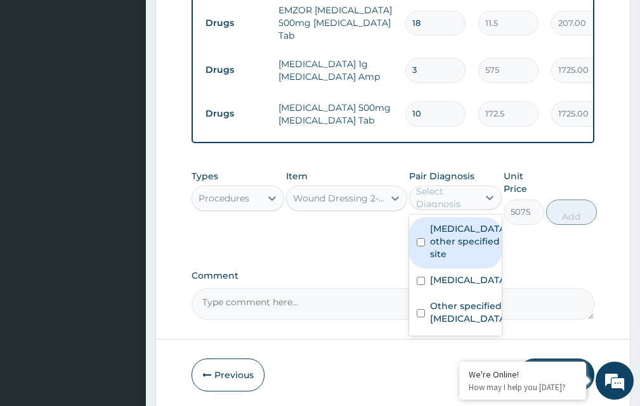
click at [445, 185] on div "Select Diagnosis" at bounding box center [446, 197] width 61 height 25
click at [422, 238] on input "checkbox" at bounding box center [421, 242] width 8 height 8
checkbox input "true"
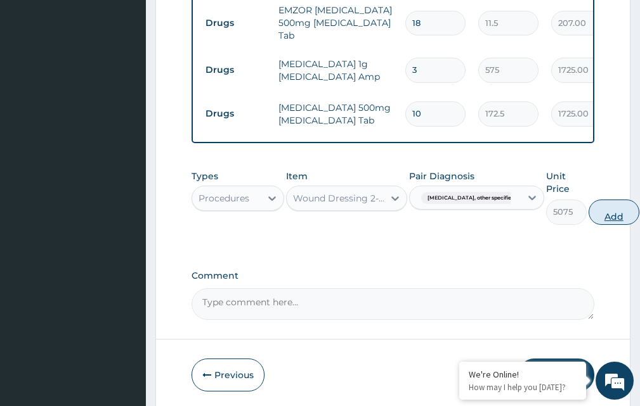
click at [594, 200] on button "Add" at bounding box center [613, 212] width 51 height 25
type input "0"
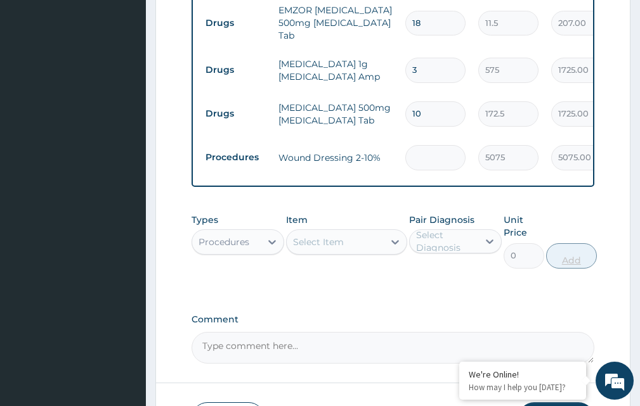
type input "0.00"
type input "3"
type input "15225.00"
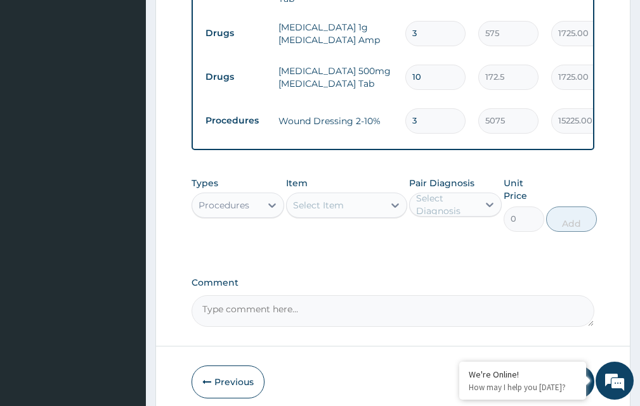
scroll to position [992, 0]
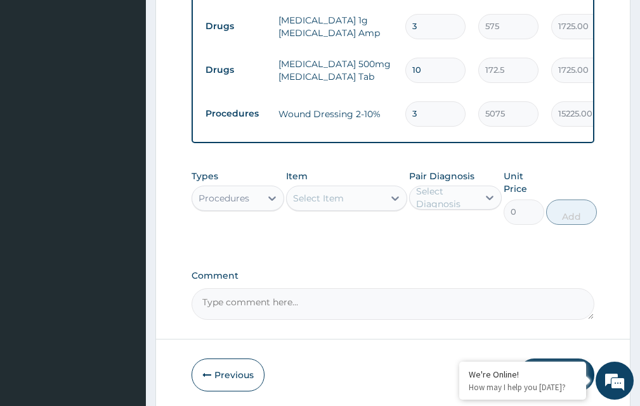
type input "3"
click at [382, 289] on textarea "Comment" at bounding box center [393, 305] width 403 height 32
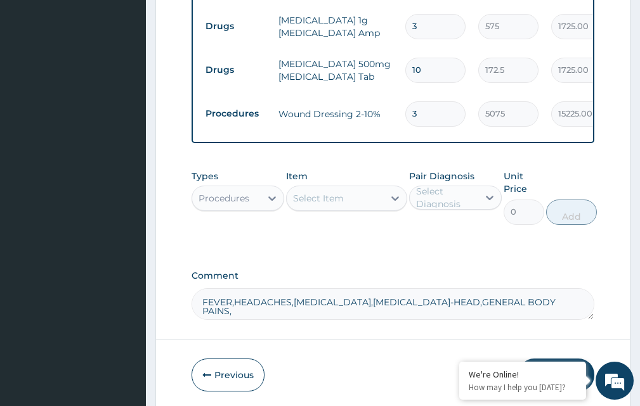
click at [292, 289] on textarea "FEVER,HEADACHES,ANAL FISSURE,KELOID-HEAD,GENERAL BODY PAINS," at bounding box center [393, 305] width 403 height 32
click at [293, 289] on textarea "FEVER,HEADACHES,ANAL FISSURE,KELOID-HEAD,GENERAL BODY PAINS," at bounding box center [393, 305] width 403 height 32
click at [399, 289] on textarea "FEVER,HEADACHESPAINFUL ANAL FISSURE,KELOID-HEAD,GENERAL BODY PAINS," at bounding box center [393, 305] width 403 height 32
click at [583, 289] on textarea "FEVER,HEADACHESPAINFUL ANAL FISSURES,KELOID-HEAD,GENERAL BODY PAINS," at bounding box center [393, 305] width 403 height 32
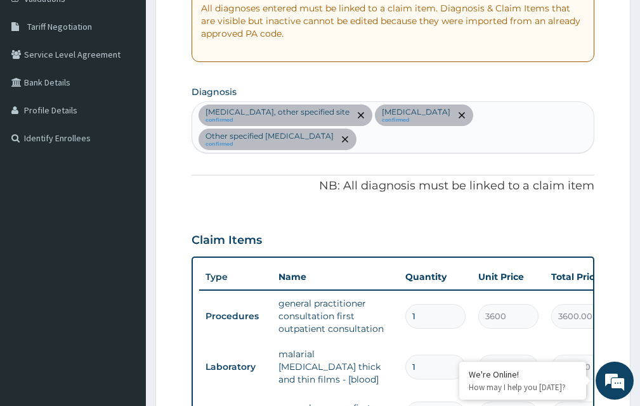
scroll to position [231, 0]
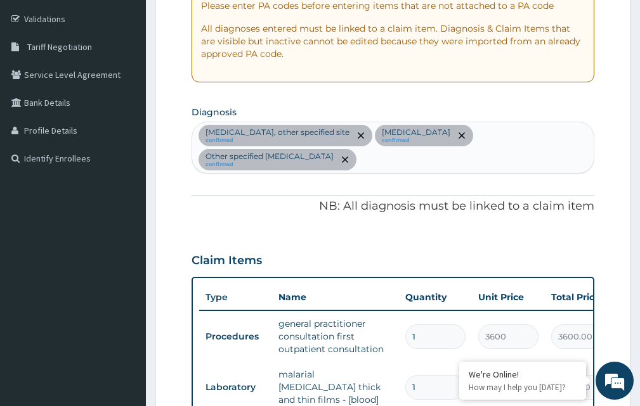
type textarea "FEVER,HEADACHESPAINFUL ANAL FISSURES,KELOID-HEAD,GENERAL BODY PAINS,DRESSINGS X…"
click at [582, 136] on div "Lipoma, other specified site confirmed Malaria, unspecified confirmed Other spe…" at bounding box center [392, 147] width 401 height 51
type input "DIZZINESS"
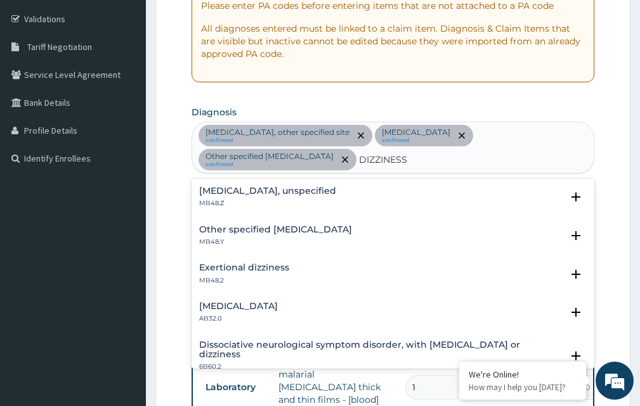
click at [243, 225] on h4 "Other specified dizziness or giddiness" at bounding box center [275, 230] width 153 height 10
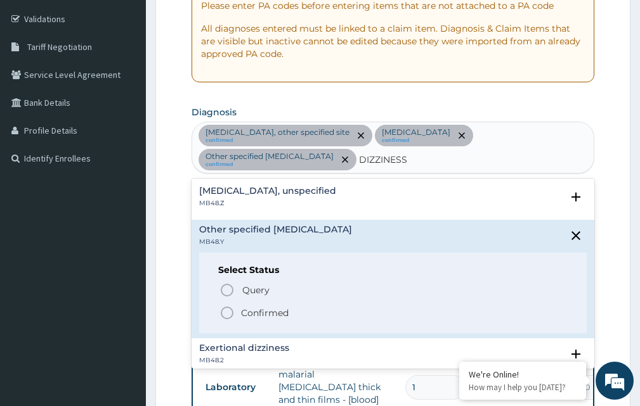
click at [230, 306] on icon "status option filled" at bounding box center [226, 313] width 15 height 15
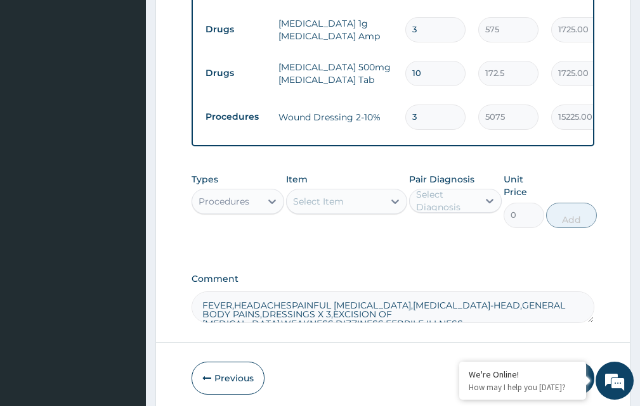
scroll to position [992, 0]
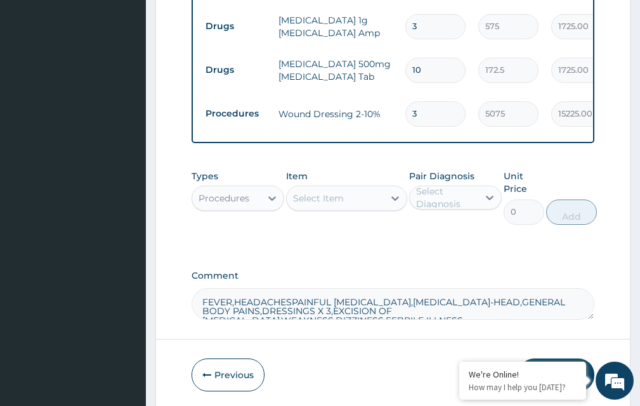
click at [249, 192] on div "Procedures" at bounding box center [223, 198] width 51 height 13
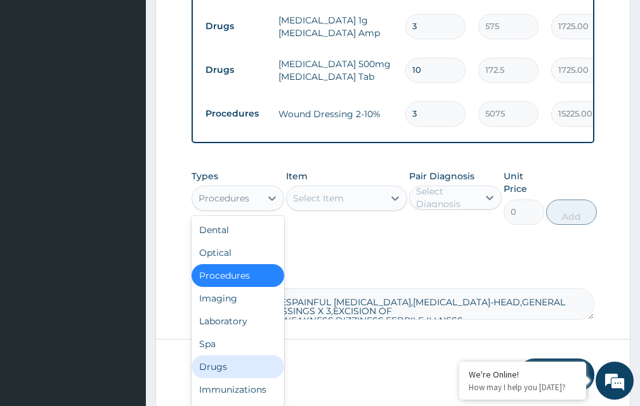
click at [223, 356] on div "Drugs" at bounding box center [238, 367] width 93 height 23
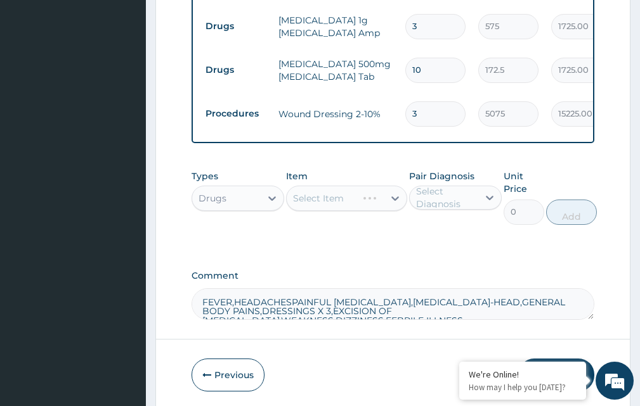
click at [347, 186] on div "Select Item" at bounding box center [346, 198] width 120 height 25
click at [347, 188] on div "Select Item" at bounding box center [335, 198] width 96 height 20
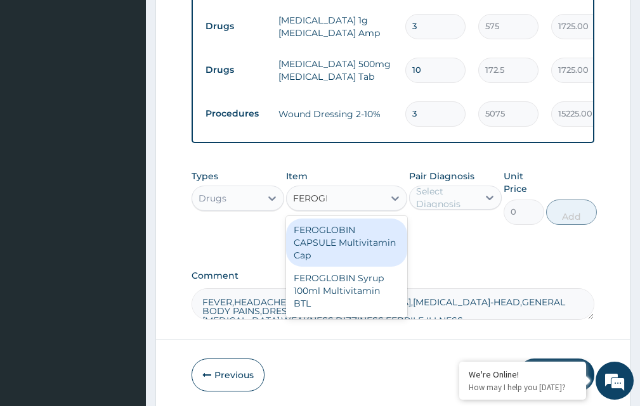
type input "FEROGLO"
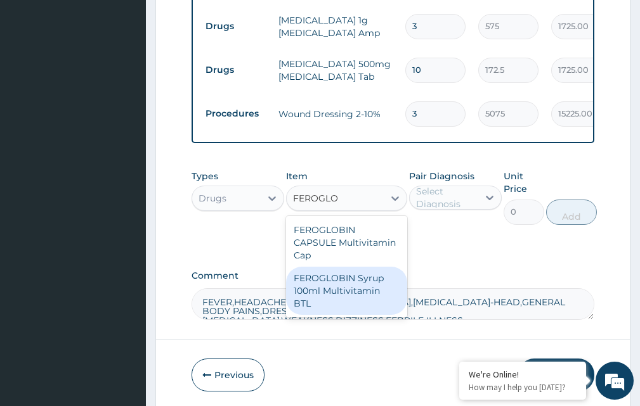
click at [348, 267] on div "FEROGLOBIN Syrup 100ml Multivitamin BTL" at bounding box center [346, 291] width 120 height 48
type input "3450"
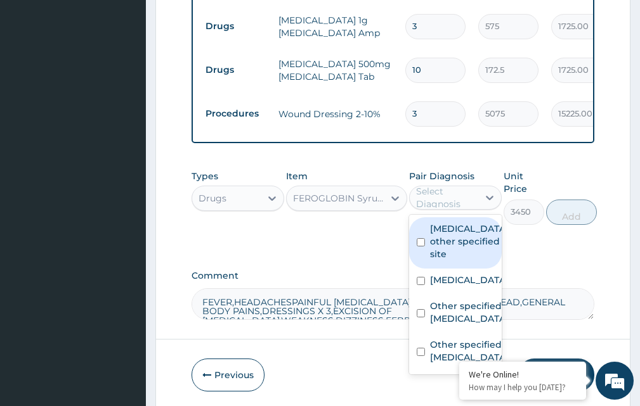
click at [455, 185] on div "Select Diagnosis" at bounding box center [446, 197] width 61 height 25
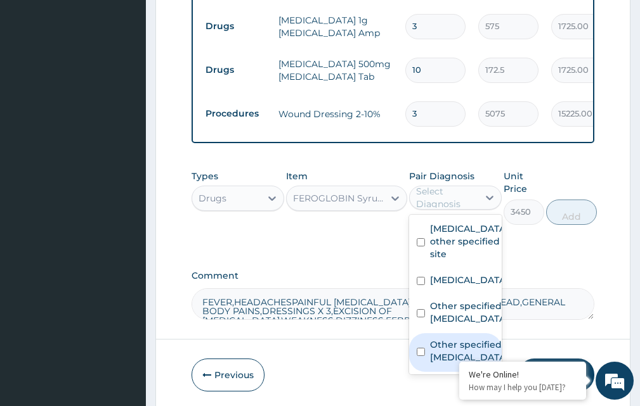
scroll to position [33, 0]
click at [420, 348] on input "checkbox" at bounding box center [421, 352] width 8 height 8
checkbox input "true"
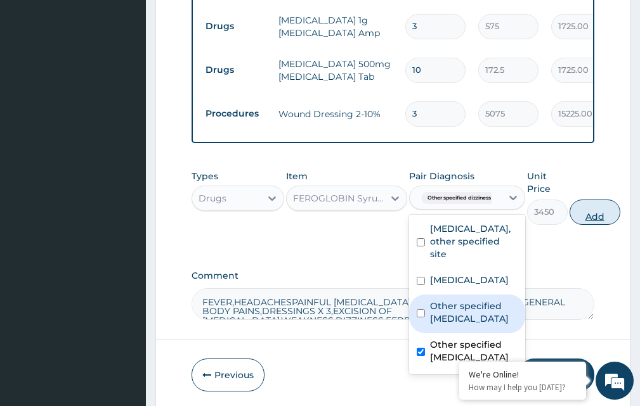
click at [594, 200] on button "Add" at bounding box center [594, 212] width 51 height 25
type input "0"
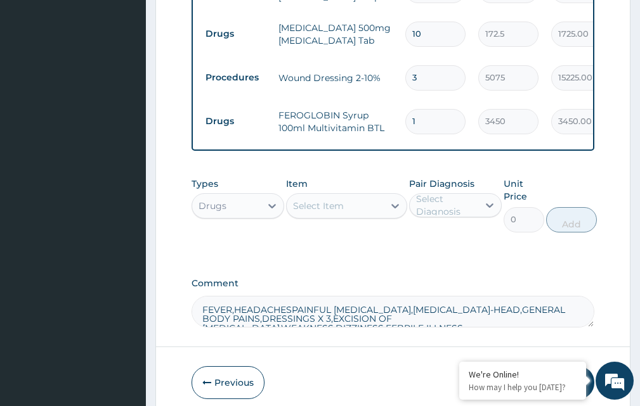
scroll to position [1060, 0]
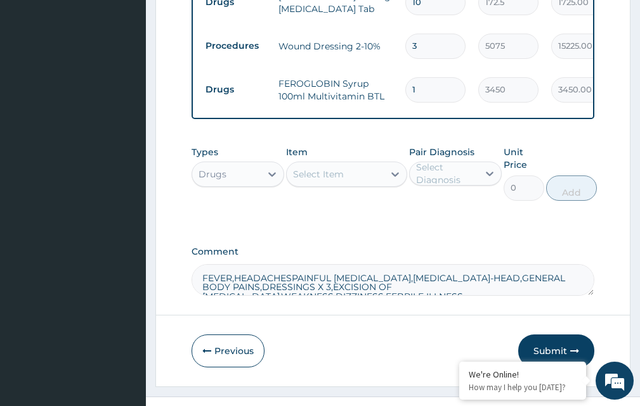
click at [360, 164] on div "Select Item" at bounding box center [335, 174] width 96 height 20
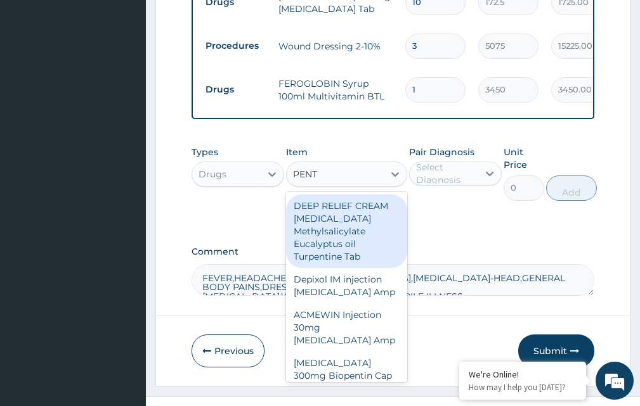
type input "PENTA"
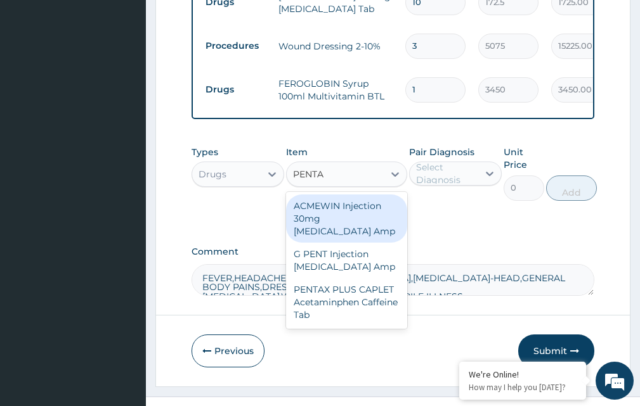
click at [332, 195] on div "ACMEWIN Injection 30mg Pentazocine Amp" at bounding box center [346, 219] width 120 height 48
type input "690"
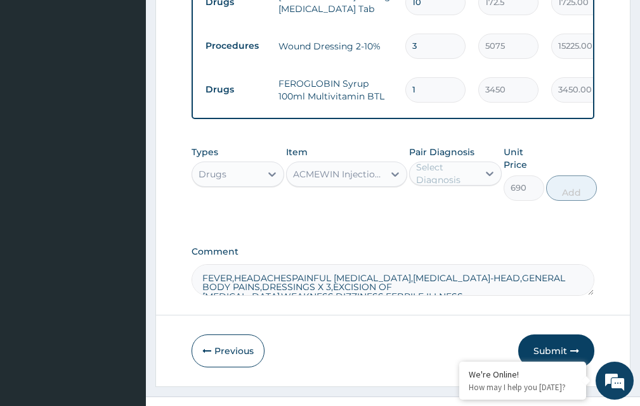
click at [439, 161] on div "Select Diagnosis" at bounding box center [446, 173] width 61 height 25
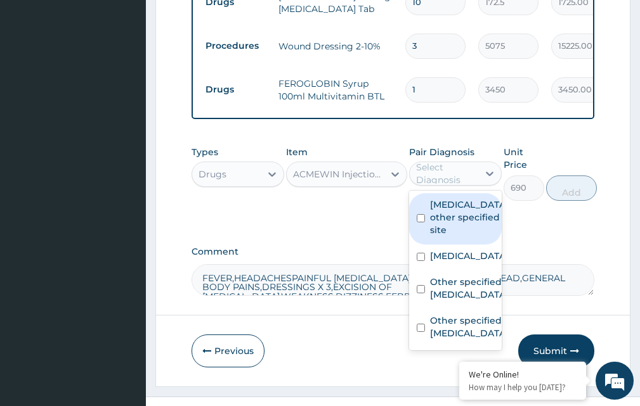
click at [421, 214] on input "checkbox" at bounding box center [421, 218] width 8 height 8
checkbox input "true"
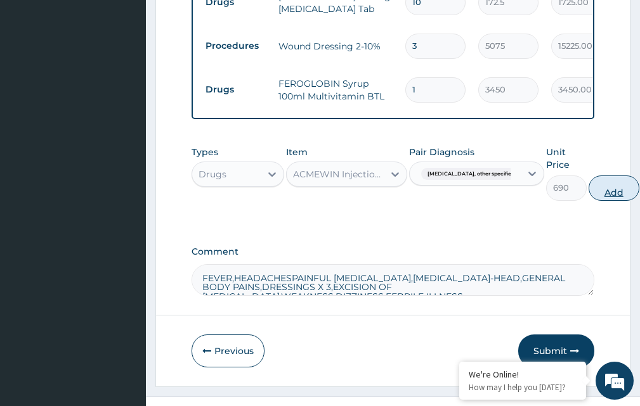
click at [590, 176] on button "Add" at bounding box center [613, 188] width 51 height 25
type input "0"
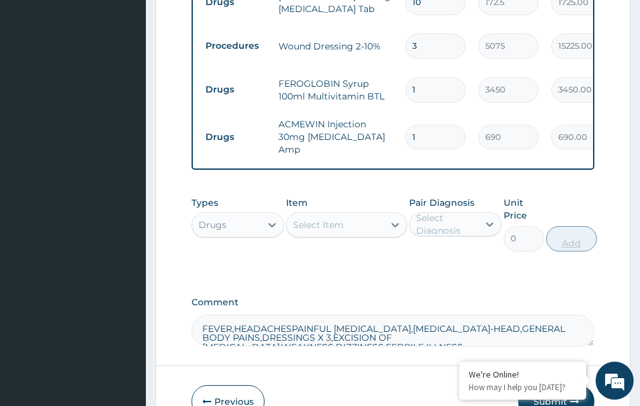
type input "0.00"
type input "3"
type input "2070.00"
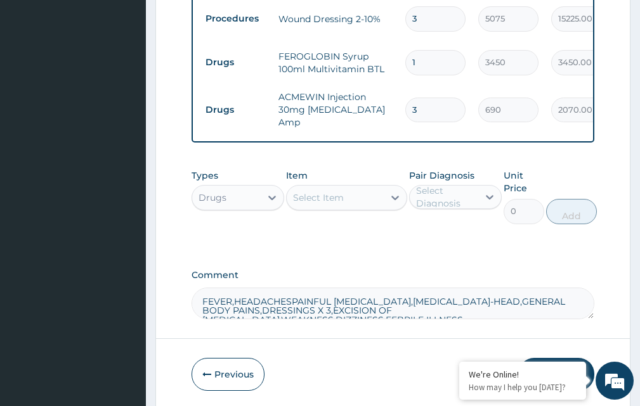
scroll to position [1103, 0]
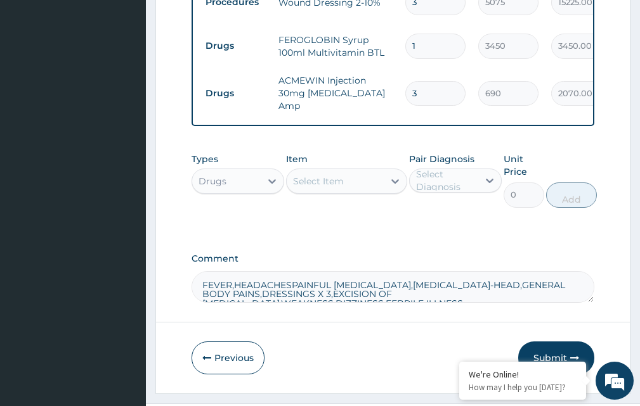
type input "3"
click at [556, 342] on button "Submit" at bounding box center [556, 358] width 76 height 33
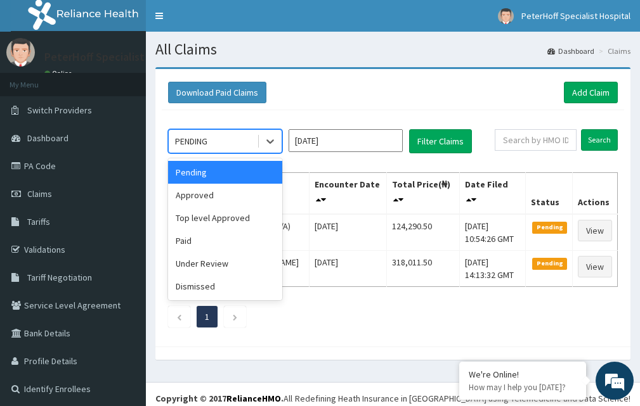
click at [240, 143] on div "PENDING" at bounding box center [213, 141] width 88 height 20
click at [203, 197] on div "Approved" at bounding box center [225, 195] width 114 height 23
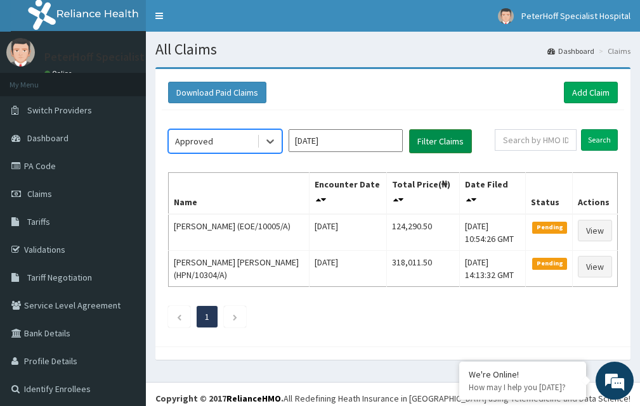
click at [436, 137] on button "Filter Claims" at bounding box center [440, 141] width 63 height 24
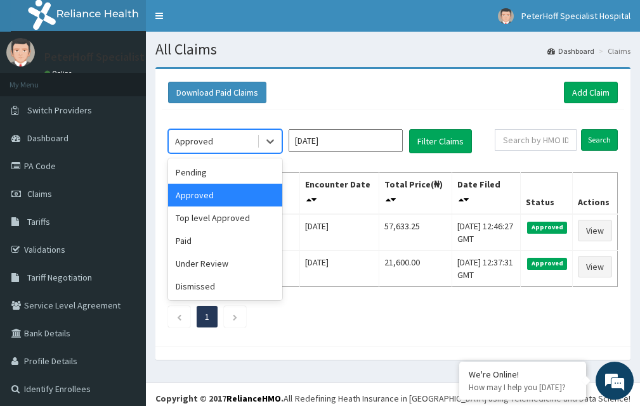
click at [233, 141] on div "Approved" at bounding box center [213, 141] width 88 height 20
click at [195, 171] on div "Pending" at bounding box center [225, 172] width 114 height 23
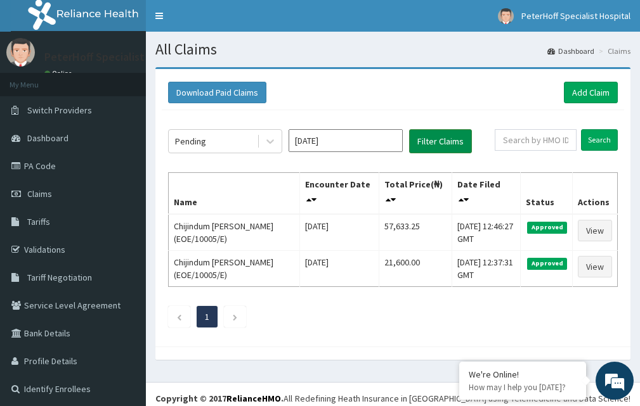
click at [446, 137] on button "Filter Claims" at bounding box center [440, 141] width 63 height 24
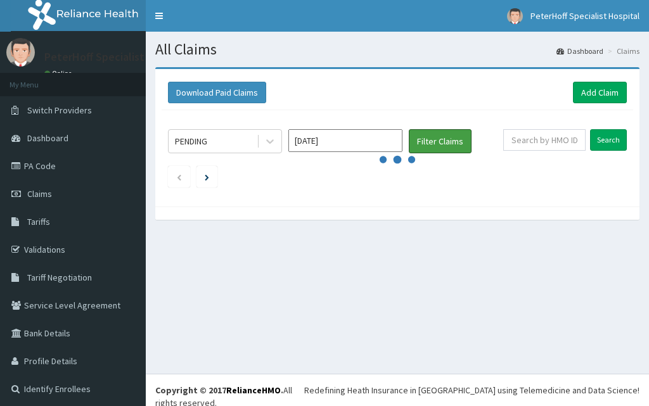
click at [446, 138] on button "Filter Claims" at bounding box center [440, 141] width 63 height 24
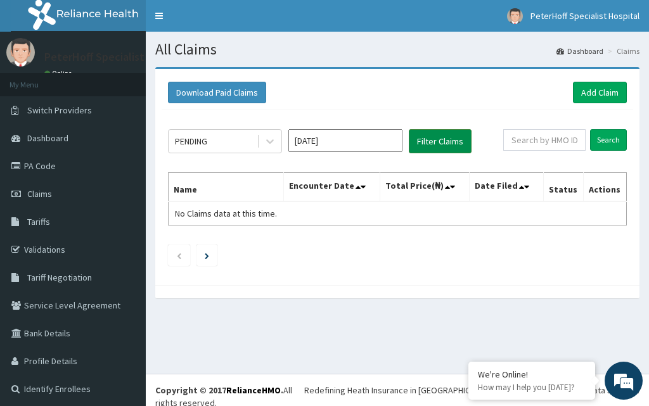
click at [445, 145] on button "Filter Claims" at bounding box center [440, 141] width 63 height 24
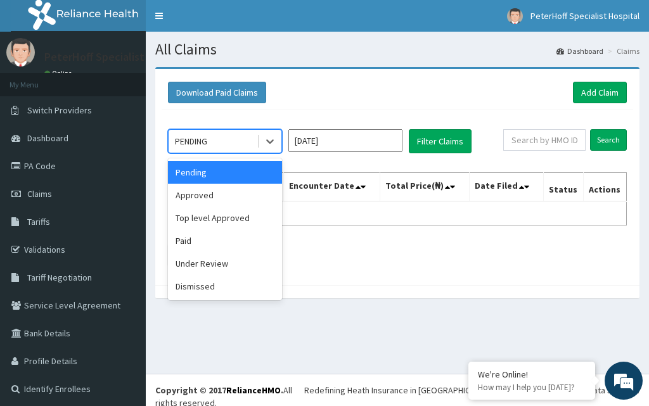
click at [233, 145] on div "PENDING" at bounding box center [213, 141] width 88 height 20
click at [204, 197] on div "Approved" at bounding box center [225, 195] width 114 height 23
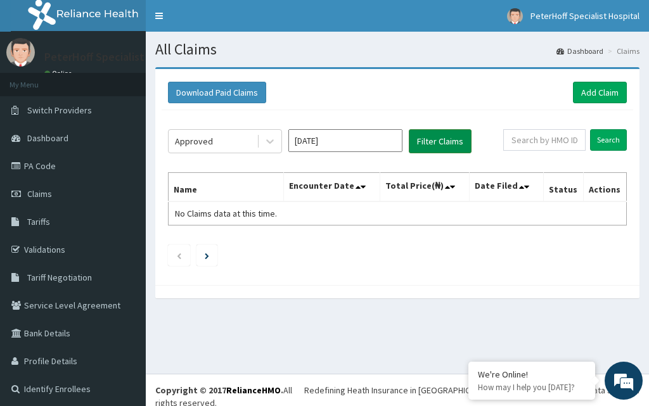
click at [442, 141] on button "Filter Claims" at bounding box center [440, 141] width 63 height 24
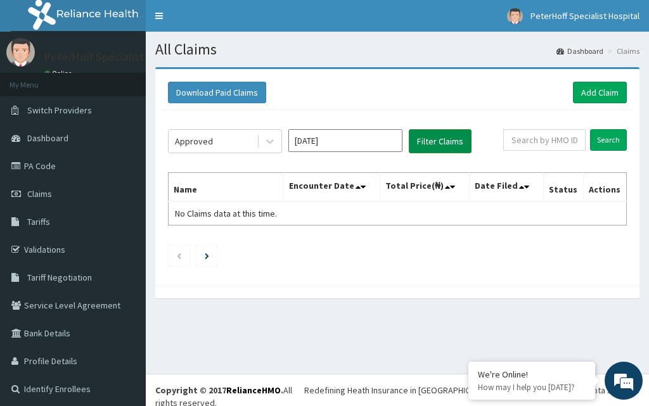
click at [442, 141] on button "Filter Claims" at bounding box center [440, 141] width 63 height 24
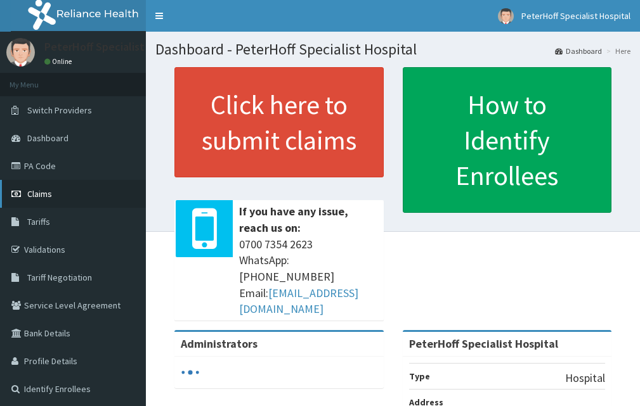
click at [39, 190] on span "Claims" at bounding box center [39, 193] width 25 height 11
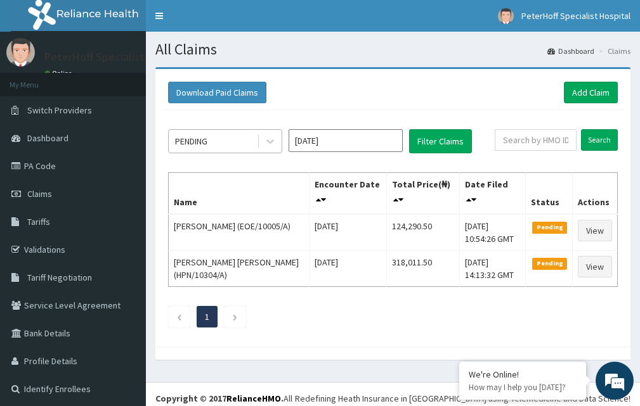
click at [235, 143] on div "PENDING" at bounding box center [213, 141] width 88 height 20
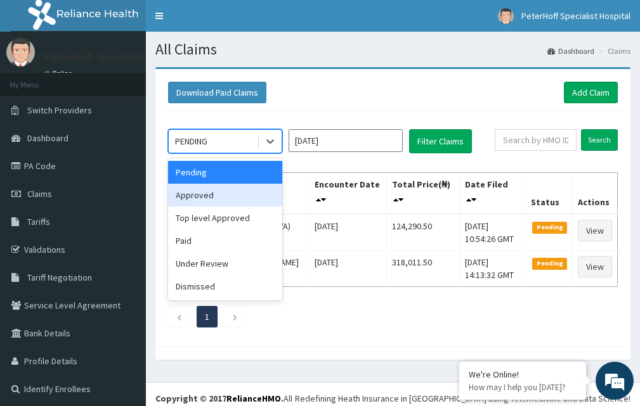
click at [206, 195] on div "Approved" at bounding box center [225, 195] width 114 height 23
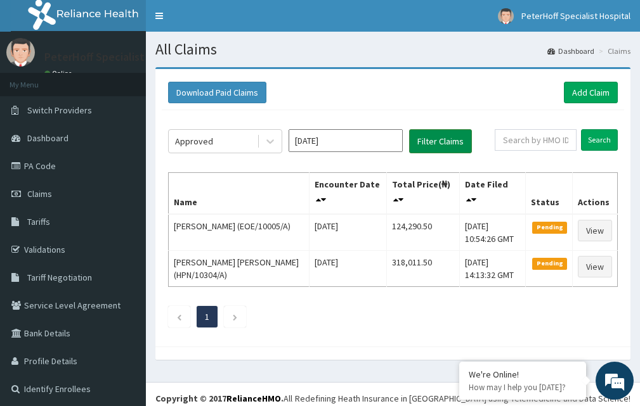
click at [436, 143] on button "Filter Claims" at bounding box center [440, 141] width 63 height 24
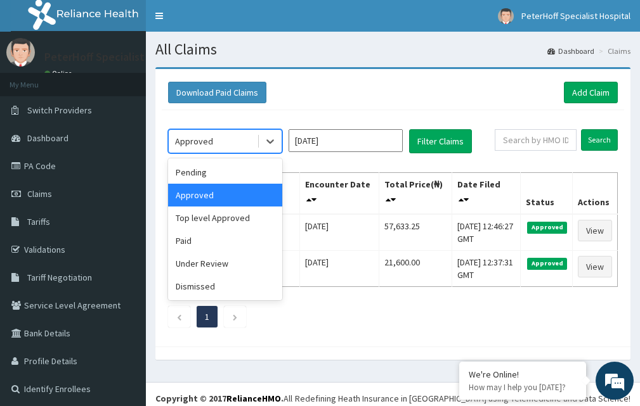
click at [234, 141] on div "Approved" at bounding box center [213, 141] width 88 height 20
click at [209, 194] on div "Approved" at bounding box center [225, 195] width 114 height 23
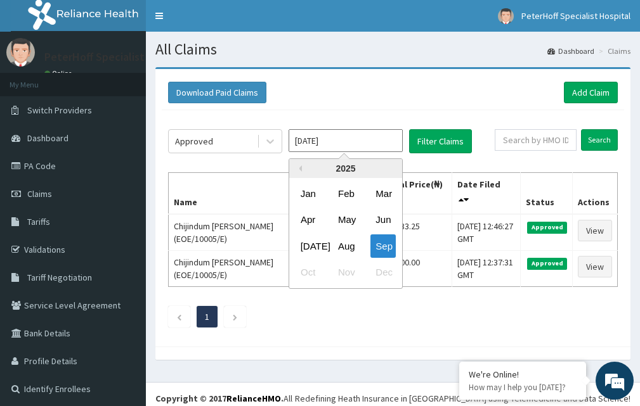
click at [357, 145] on input "[DATE]" at bounding box center [346, 140] width 114 height 23
click at [455, 318] on ul "1" at bounding box center [393, 317] width 450 height 22
click at [351, 143] on input "[DATE]" at bounding box center [346, 140] width 114 height 23
click at [347, 250] on div "Aug" at bounding box center [345, 246] width 25 height 23
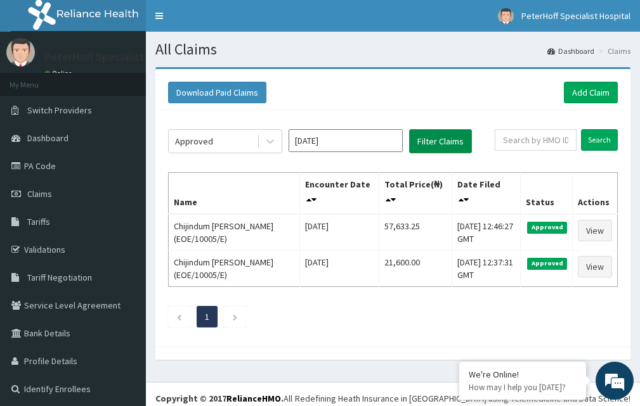
click at [437, 144] on button "Filter Claims" at bounding box center [440, 141] width 63 height 24
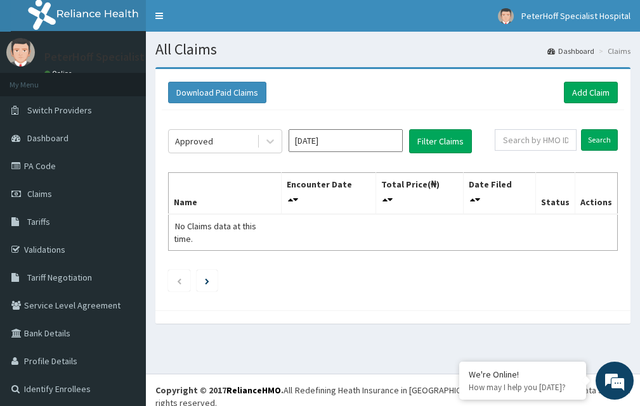
click at [359, 143] on input "[DATE]" at bounding box center [346, 140] width 114 height 23
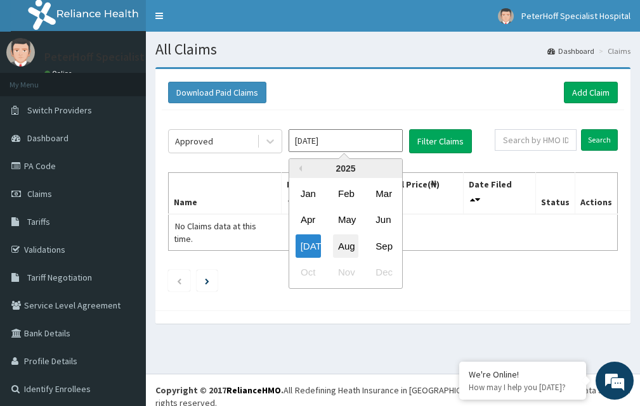
click at [351, 250] on div "Aug" at bounding box center [345, 246] width 25 height 23
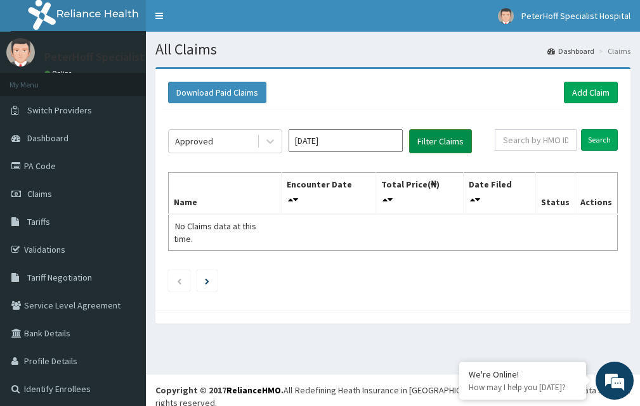
click at [442, 142] on button "Filter Claims" at bounding box center [440, 141] width 63 height 24
click at [344, 141] on input "[DATE]" at bounding box center [346, 140] width 114 height 23
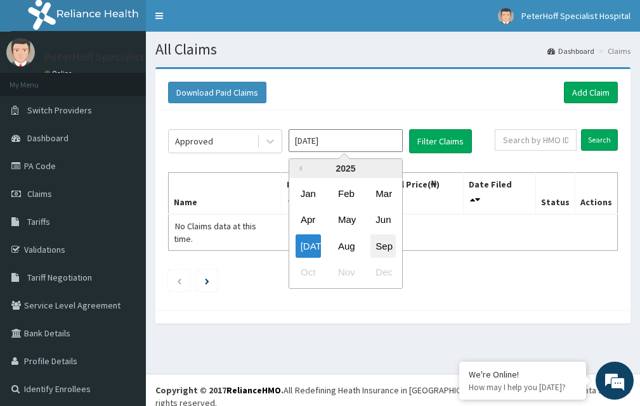
click at [383, 240] on div "Sep" at bounding box center [382, 246] width 25 height 23
type input "[DATE]"
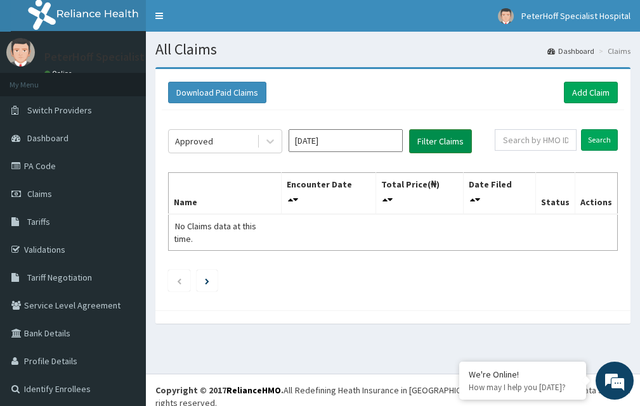
click at [446, 141] on button "Filter Claims" at bounding box center [440, 141] width 63 height 24
click at [51, 249] on link "Validations" at bounding box center [73, 250] width 146 height 28
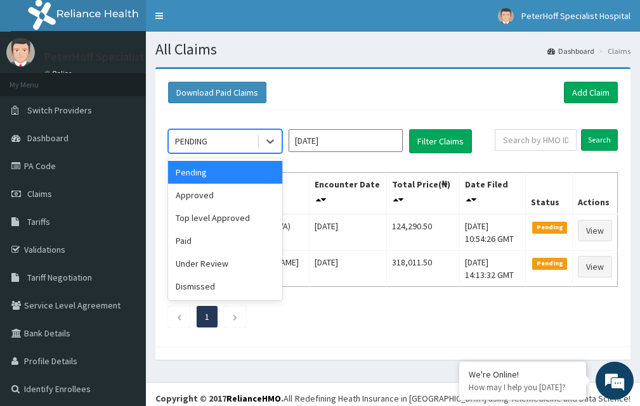
click at [215, 140] on div "PENDING" at bounding box center [213, 141] width 88 height 20
click at [189, 243] on div "Paid" at bounding box center [225, 241] width 114 height 23
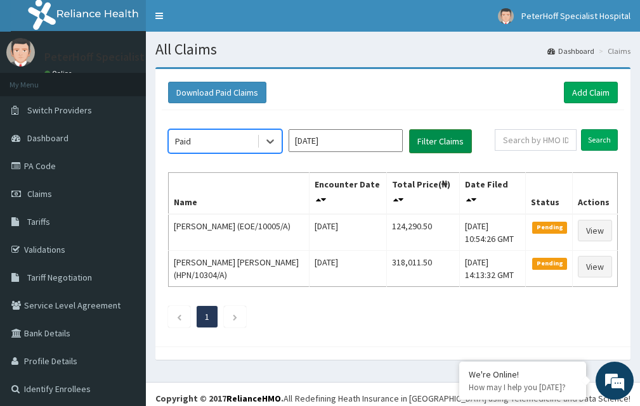
click at [449, 140] on button "Filter Claims" at bounding box center [440, 141] width 63 height 24
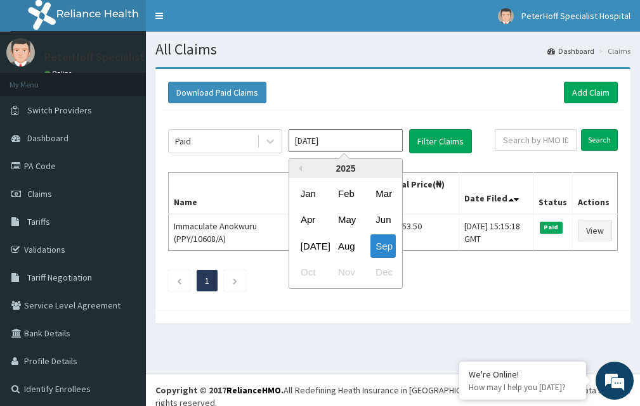
click at [348, 141] on input "[DATE]" at bounding box center [346, 140] width 114 height 23
click at [307, 275] on div "Oct Nov Dec" at bounding box center [345, 273] width 113 height 26
click at [306, 275] on div "Oct Nov Dec" at bounding box center [345, 273] width 113 height 26
click at [304, 247] on div "[DATE]" at bounding box center [308, 246] width 25 height 23
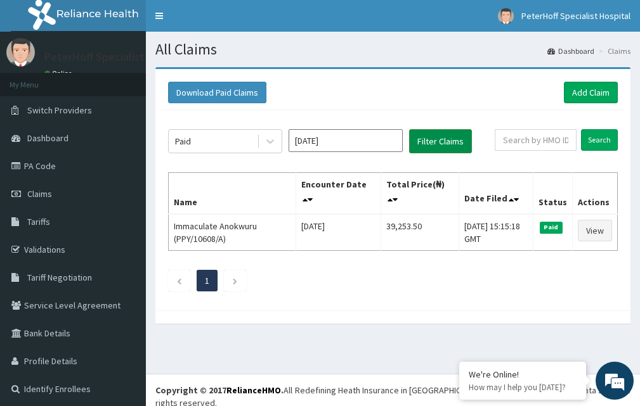
click at [442, 132] on button "Filter Claims" at bounding box center [440, 141] width 63 height 24
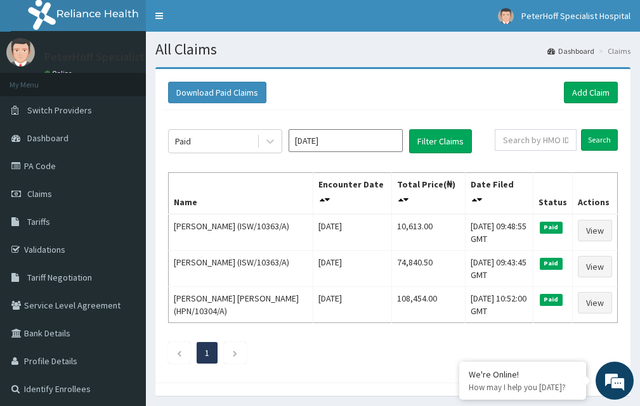
click at [346, 141] on input "[DATE]" at bounding box center [346, 140] width 114 height 23
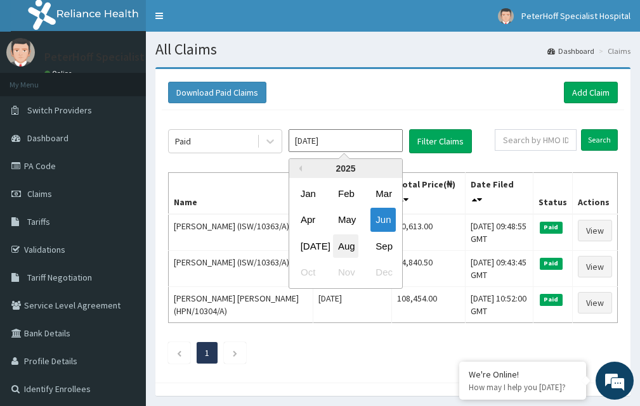
click at [345, 247] on div "Aug" at bounding box center [345, 246] width 25 height 23
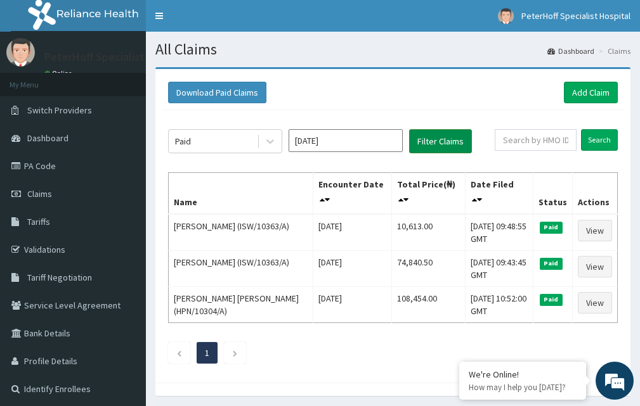
click at [438, 142] on button "Filter Claims" at bounding box center [440, 141] width 63 height 24
click at [358, 140] on input "[DATE]" at bounding box center [346, 140] width 114 height 23
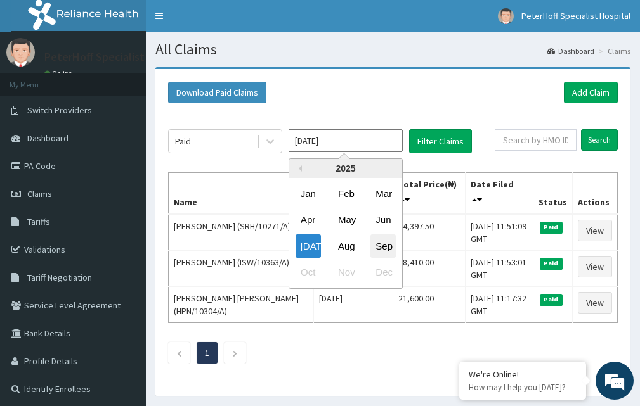
click at [389, 248] on div "Sep" at bounding box center [382, 246] width 25 height 23
type input "[DATE]"
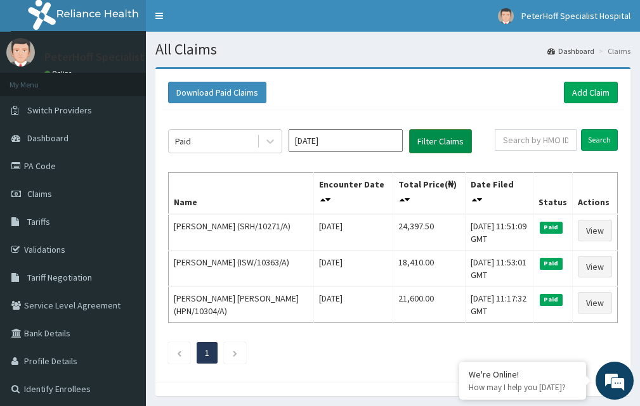
click at [441, 141] on button "Filter Claims" at bounding box center [440, 141] width 63 height 24
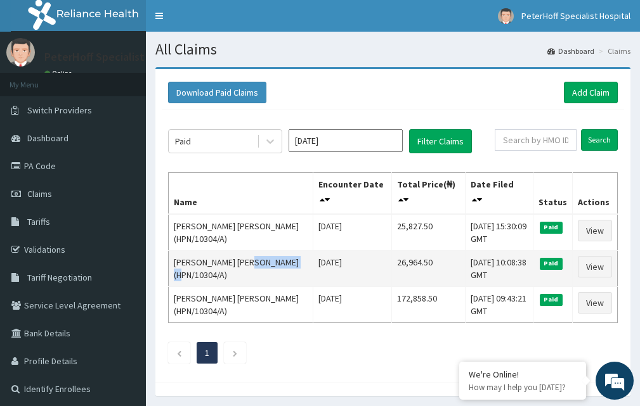
drag, startPoint x: 175, startPoint y: 276, endPoint x: 227, endPoint y: 280, distance: 52.1
click at [227, 280] on td "[PERSON_NAME] [PERSON_NAME] (HPN/10304/A)" at bounding box center [241, 269] width 145 height 36
copy td "(HPN/10304/A"
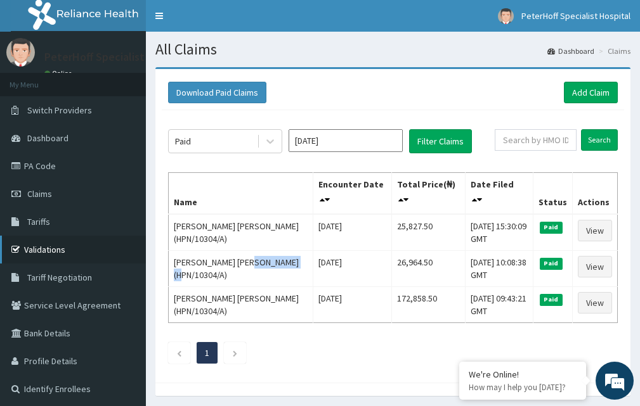
click at [46, 246] on link "Validations" at bounding box center [73, 250] width 146 height 28
